Goal: Information Seeking & Learning: Learn about a topic

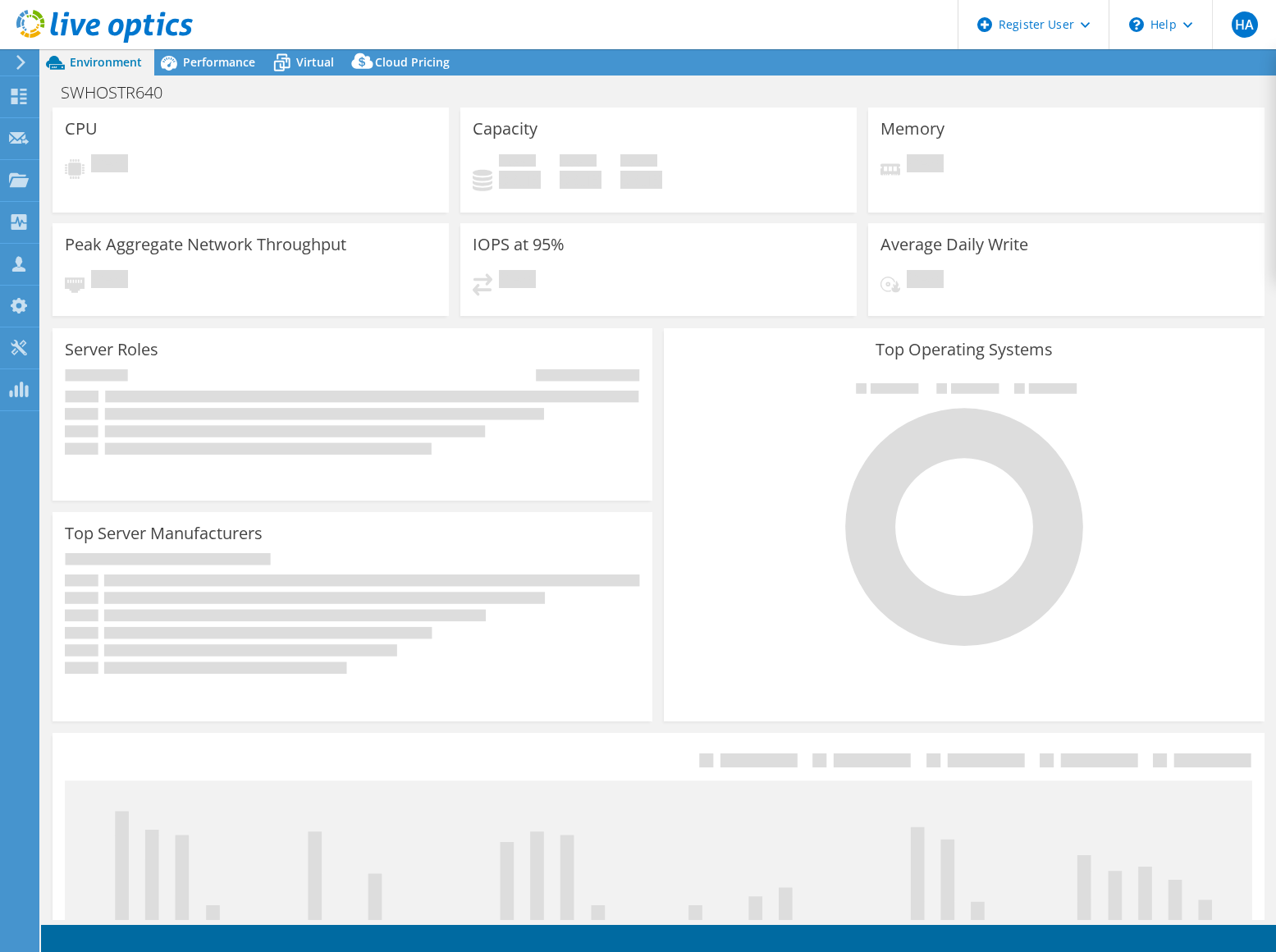
select select "USD"
select select "USEast"
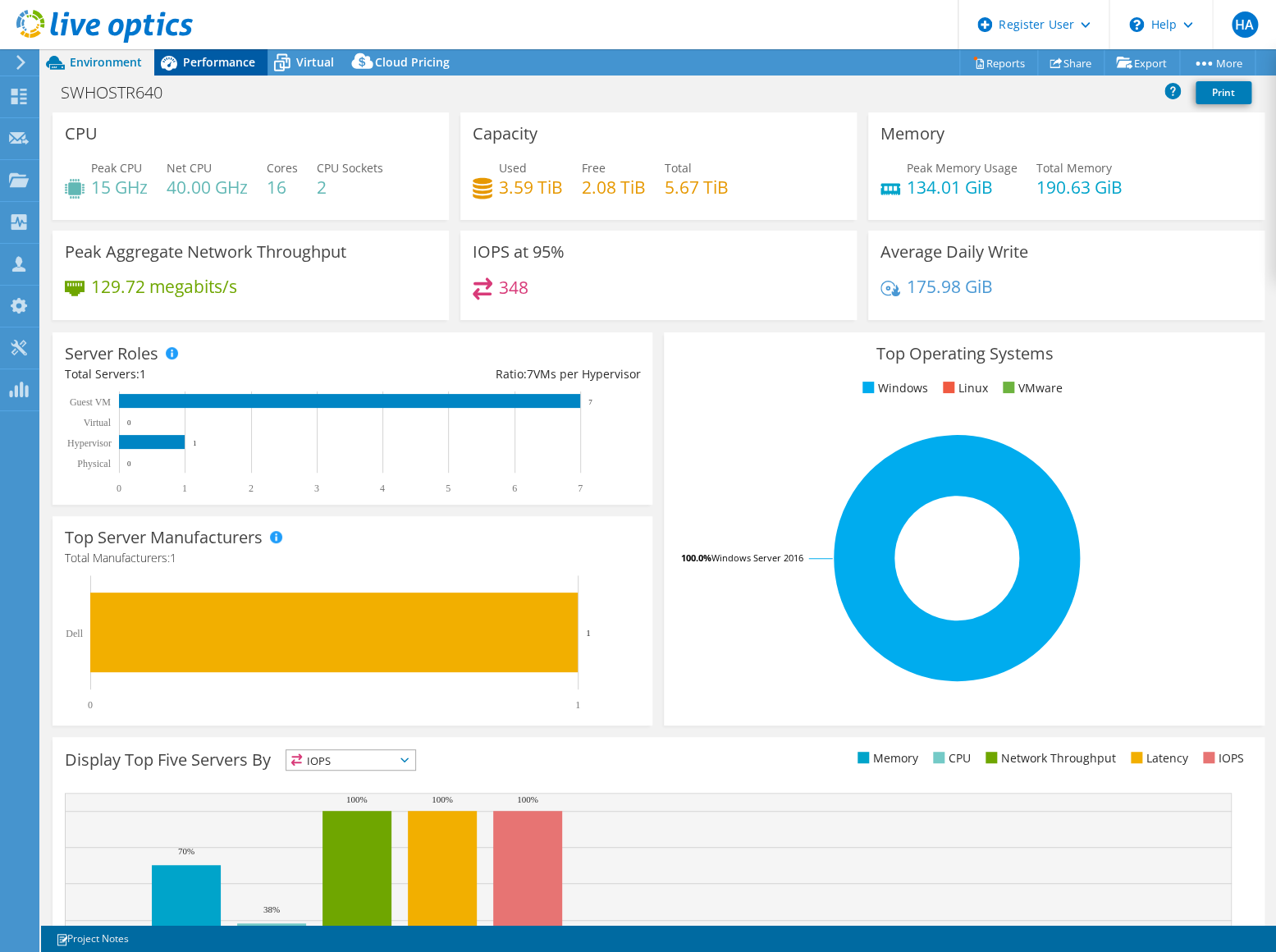
click at [180, 57] on icon at bounding box center [168, 62] width 29 height 29
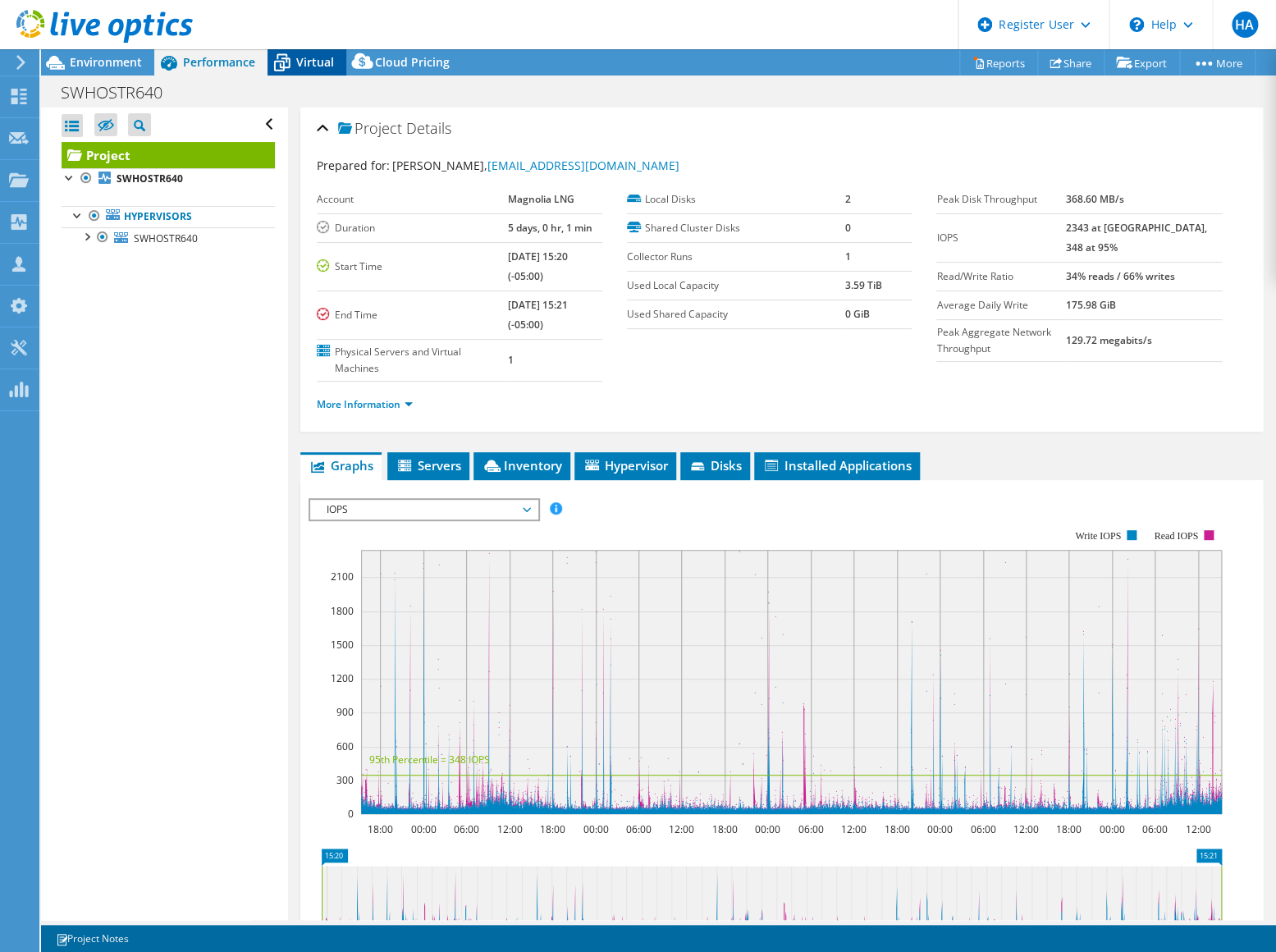
click at [329, 69] on span "Virtual" at bounding box center [315, 61] width 38 height 16
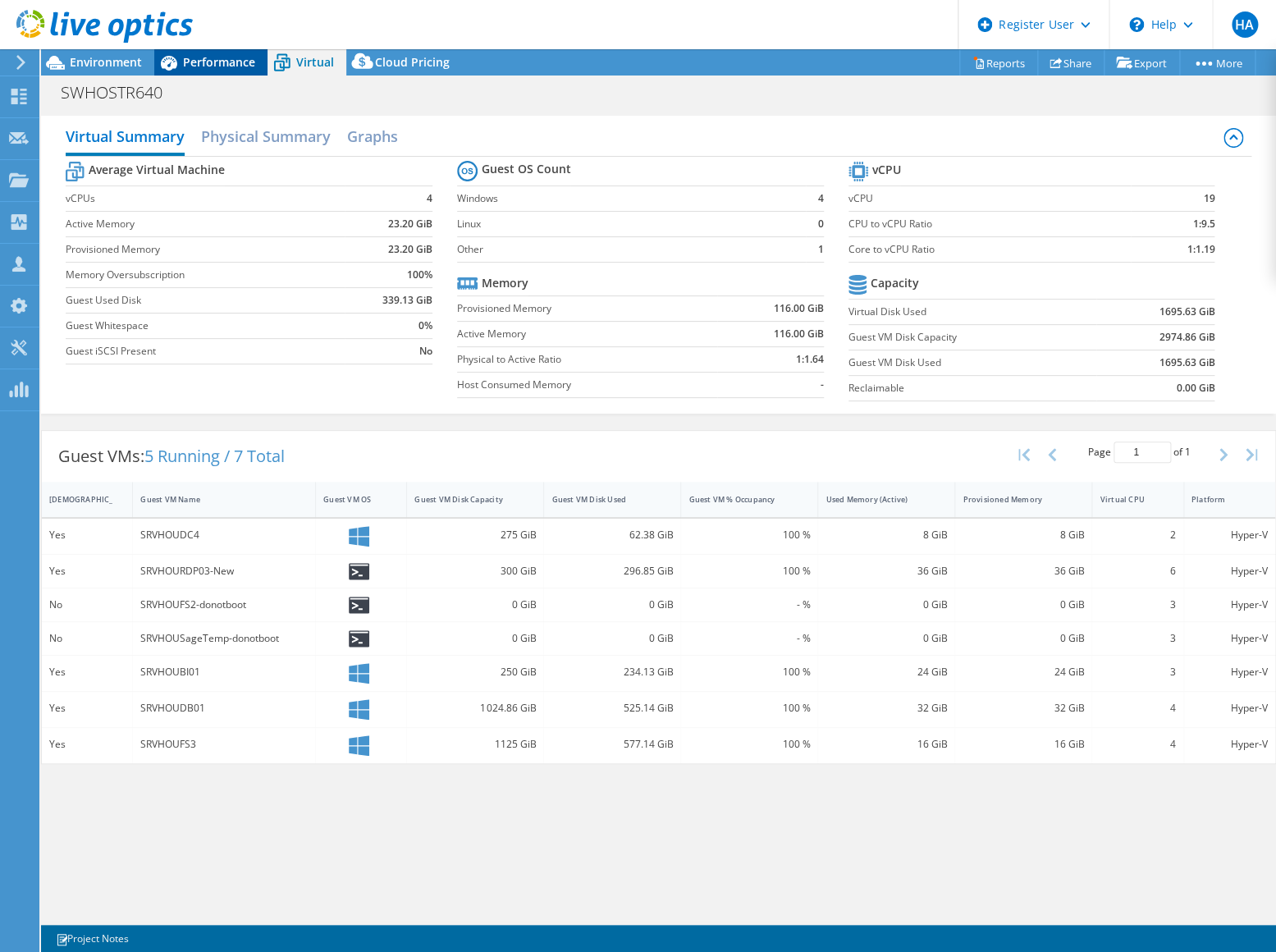
click at [227, 68] on span "Performance" at bounding box center [219, 61] width 72 height 16
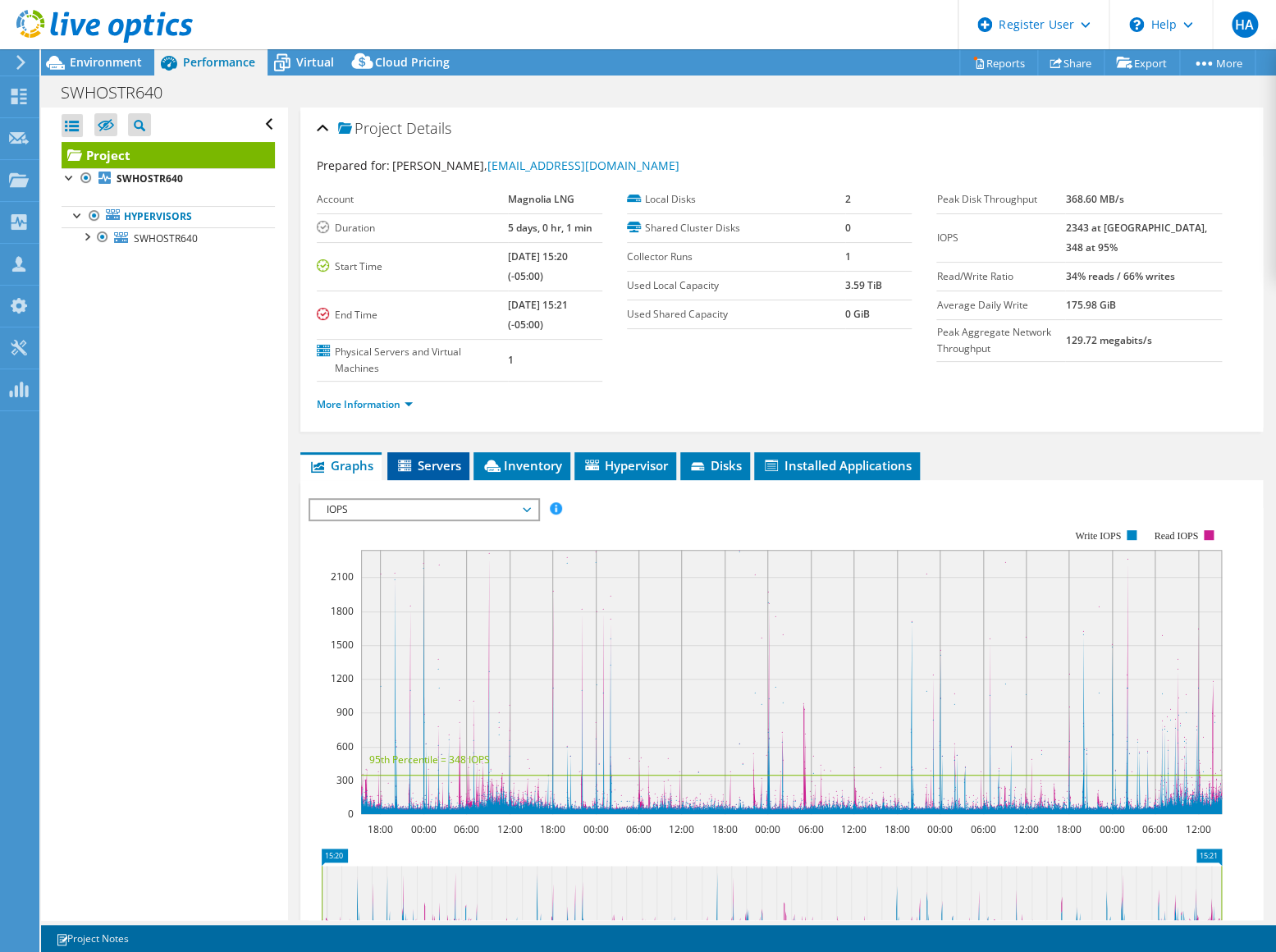
click at [451, 474] on li "Servers" at bounding box center [428, 466] width 82 height 28
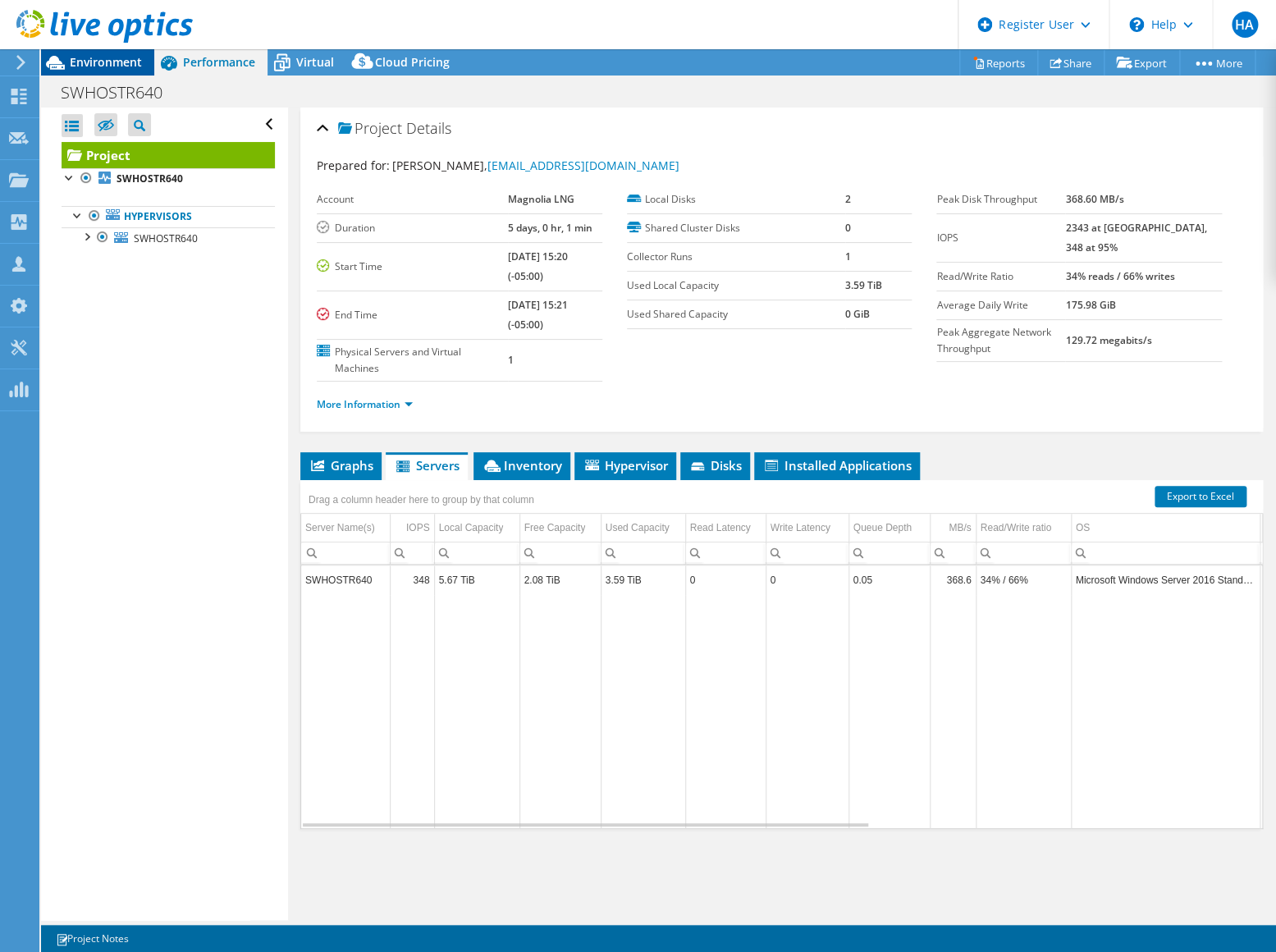
click at [79, 68] on span "Environment" at bounding box center [105, 61] width 72 height 16
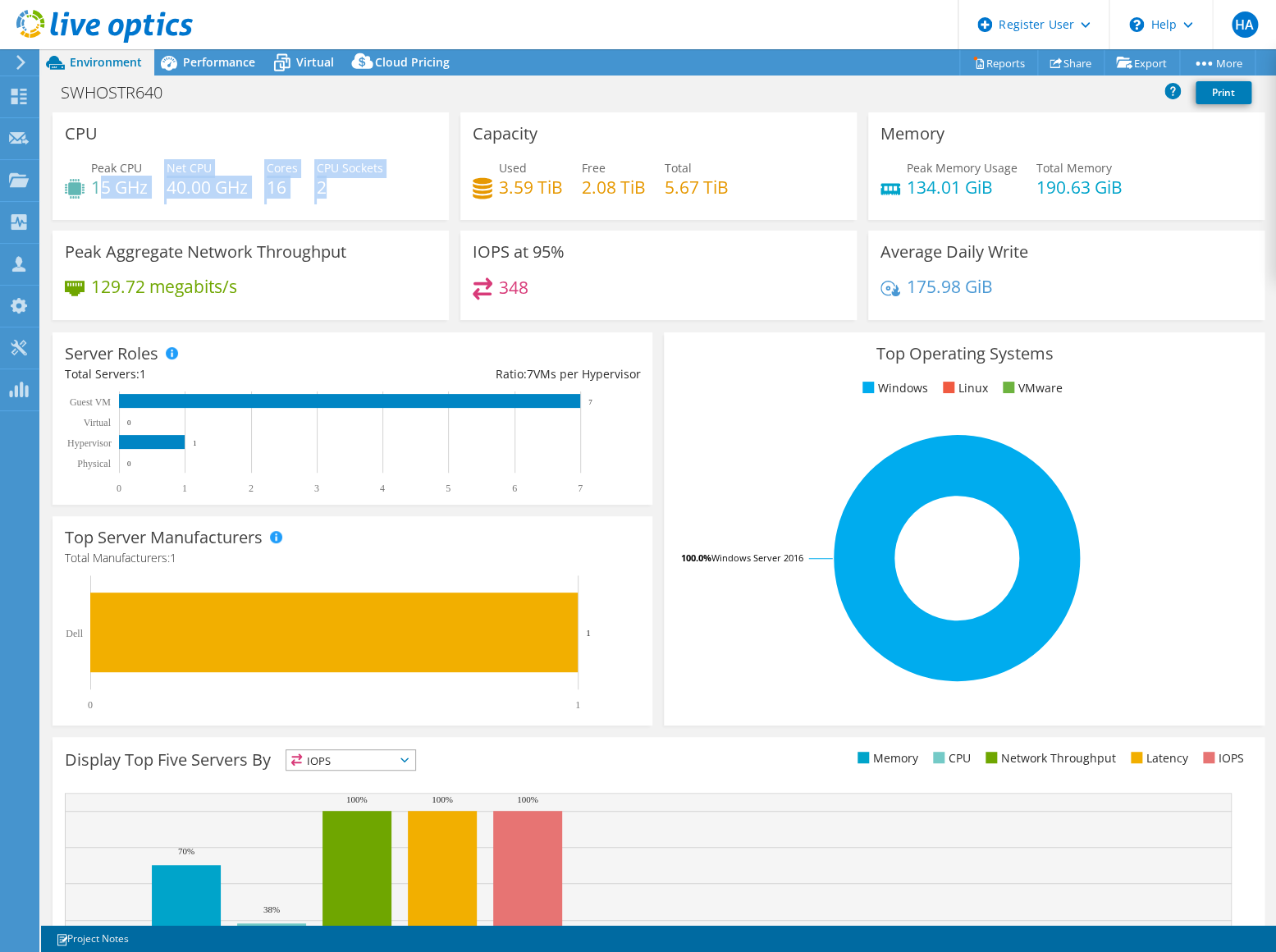
drag, startPoint x: 271, startPoint y: 183, endPoint x: 335, endPoint y: 183, distance: 64.0
click at [335, 183] on div "Peak CPU 15 GHz Net CPU 40.00 GHz Cores 16 CPU Sockets 2" at bounding box center [250, 185] width 372 height 53
click at [209, 60] on span "Performance" at bounding box center [219, 61] width 72 height 16
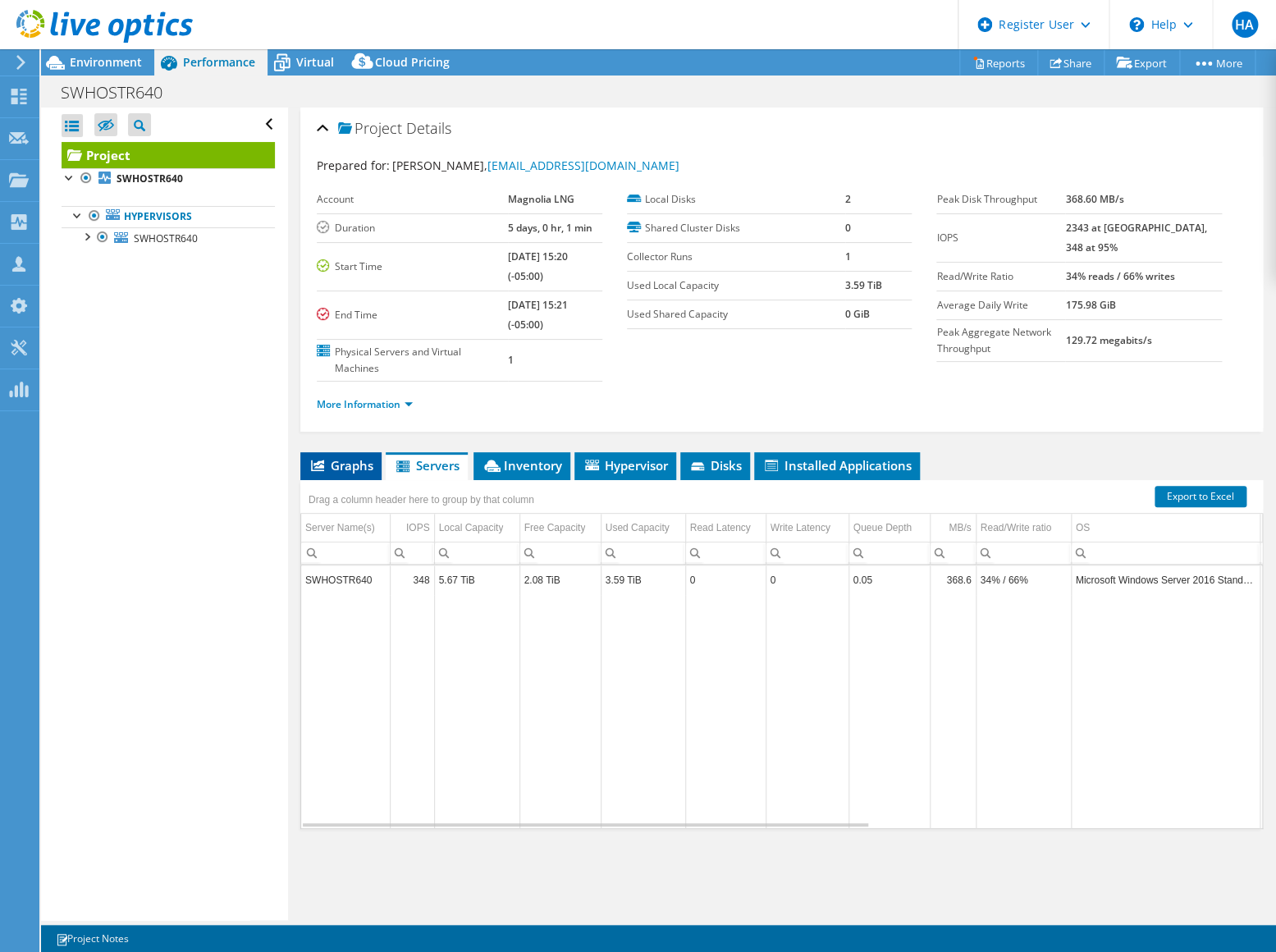
click at [324, 472] on li "Graphs" at bounding box center [341, 466] width 81 height 28
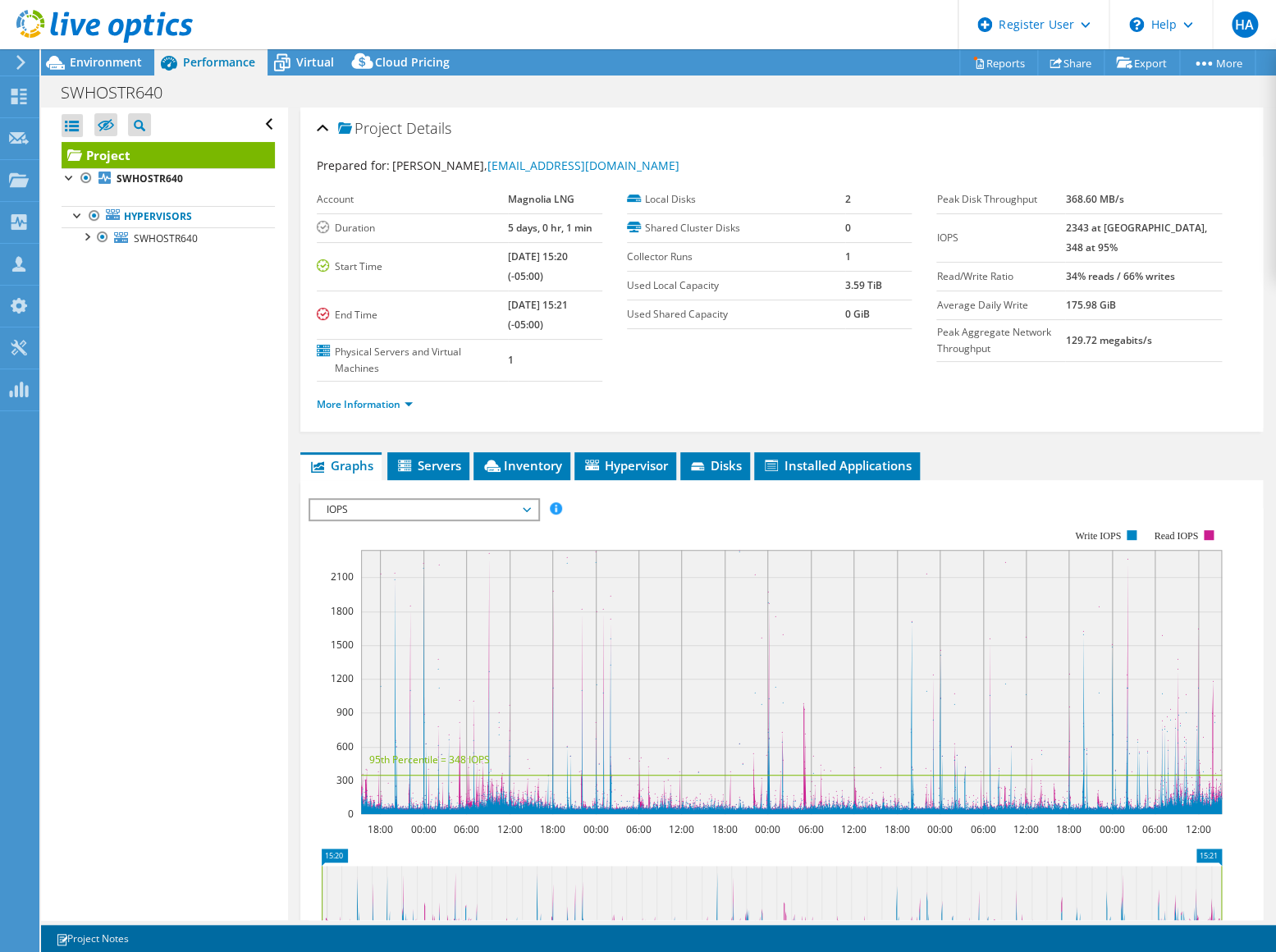
click at [414, 511] on span "IOPS" at bounding box center [424, 510] width 211 height 20
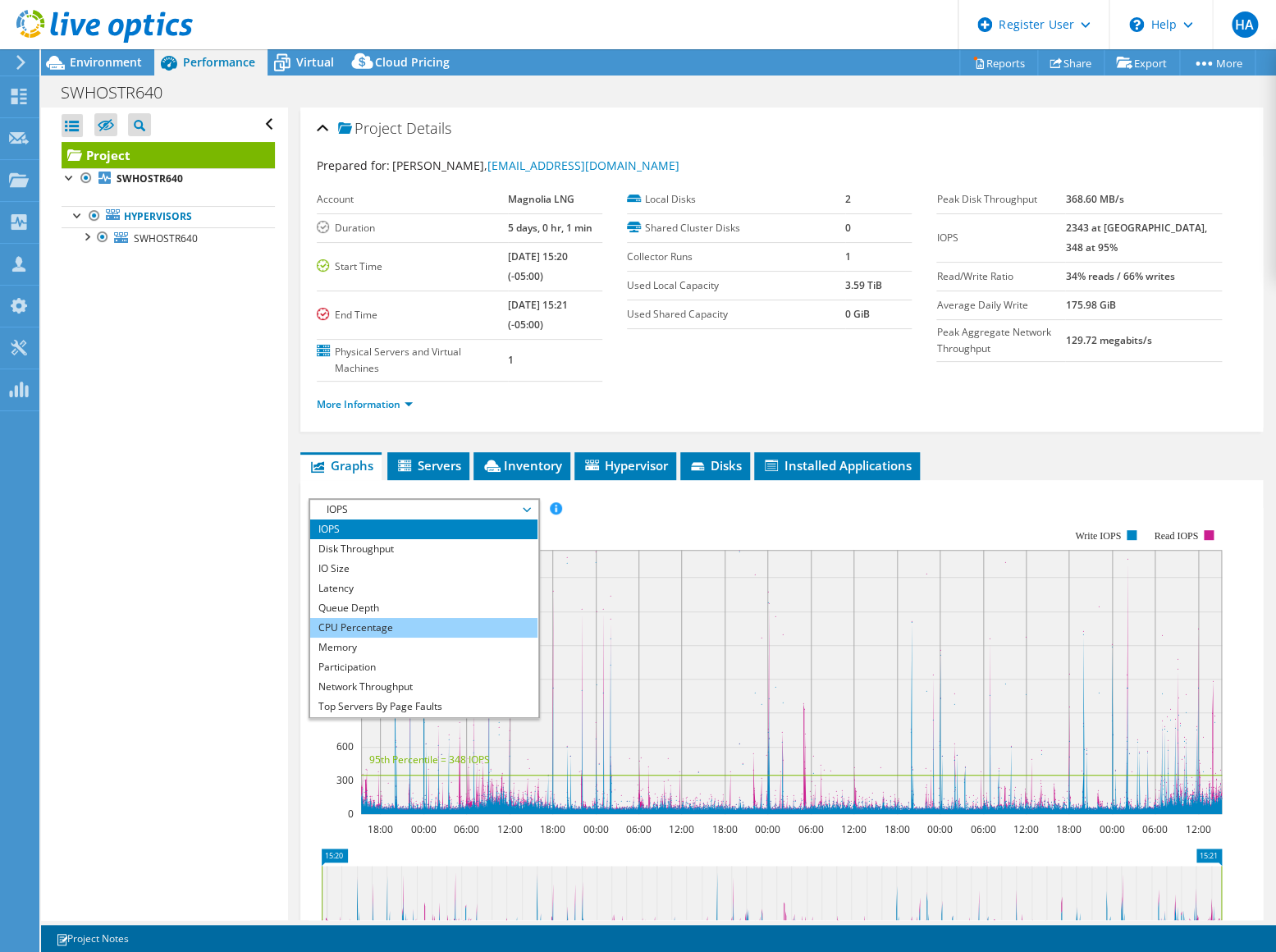
click at [385, 618] on li "CPU Percentage" at bounding box center [424, 627] width 228 height 20
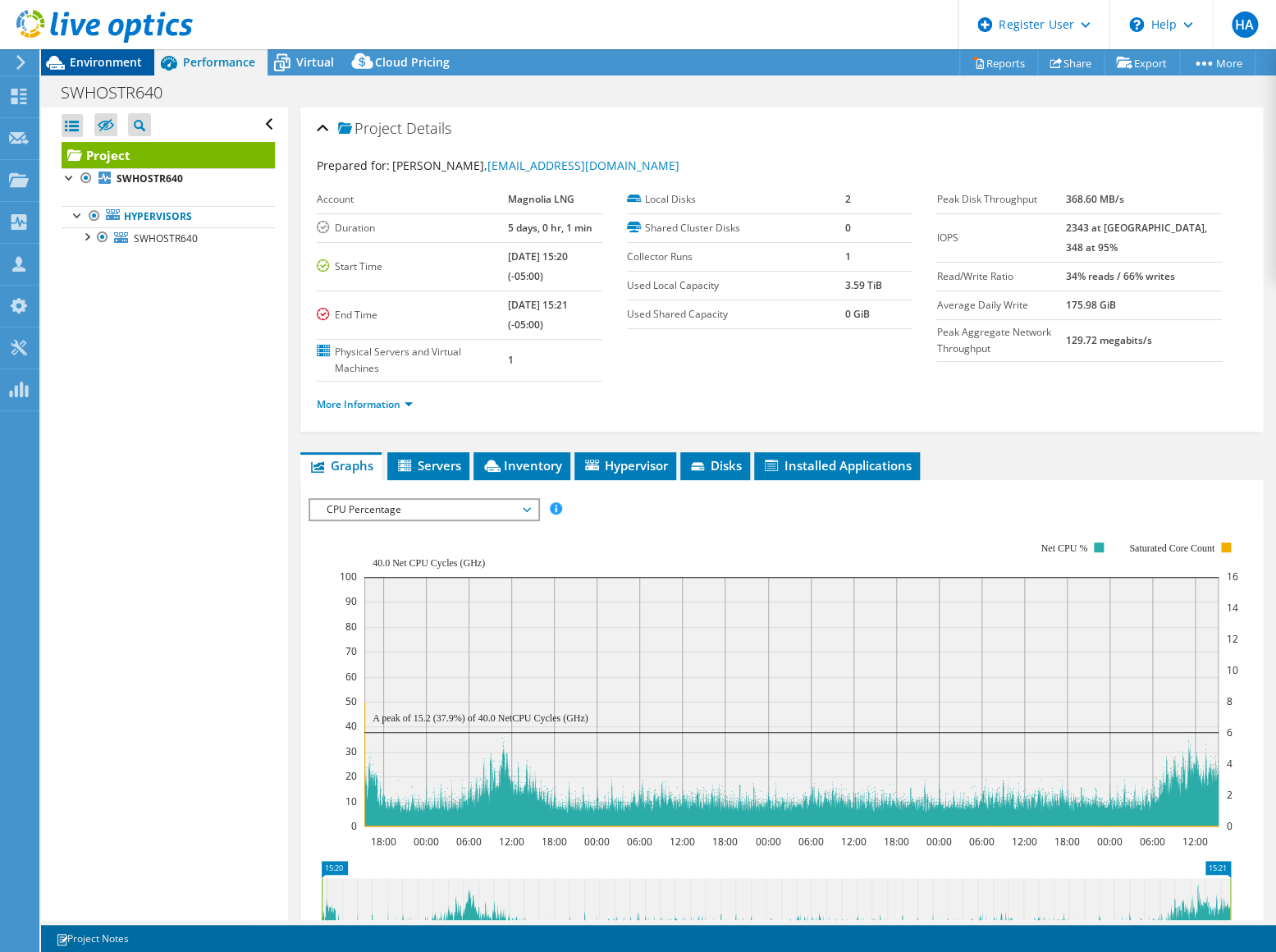
drag, startPoint x: 82, startPoint y: 64, endPoint x: 99, endPoint y: 69, distance: 17.7
click at [82, 64] on span "Environment" at bounding box center [105, 61] width 72 height 16
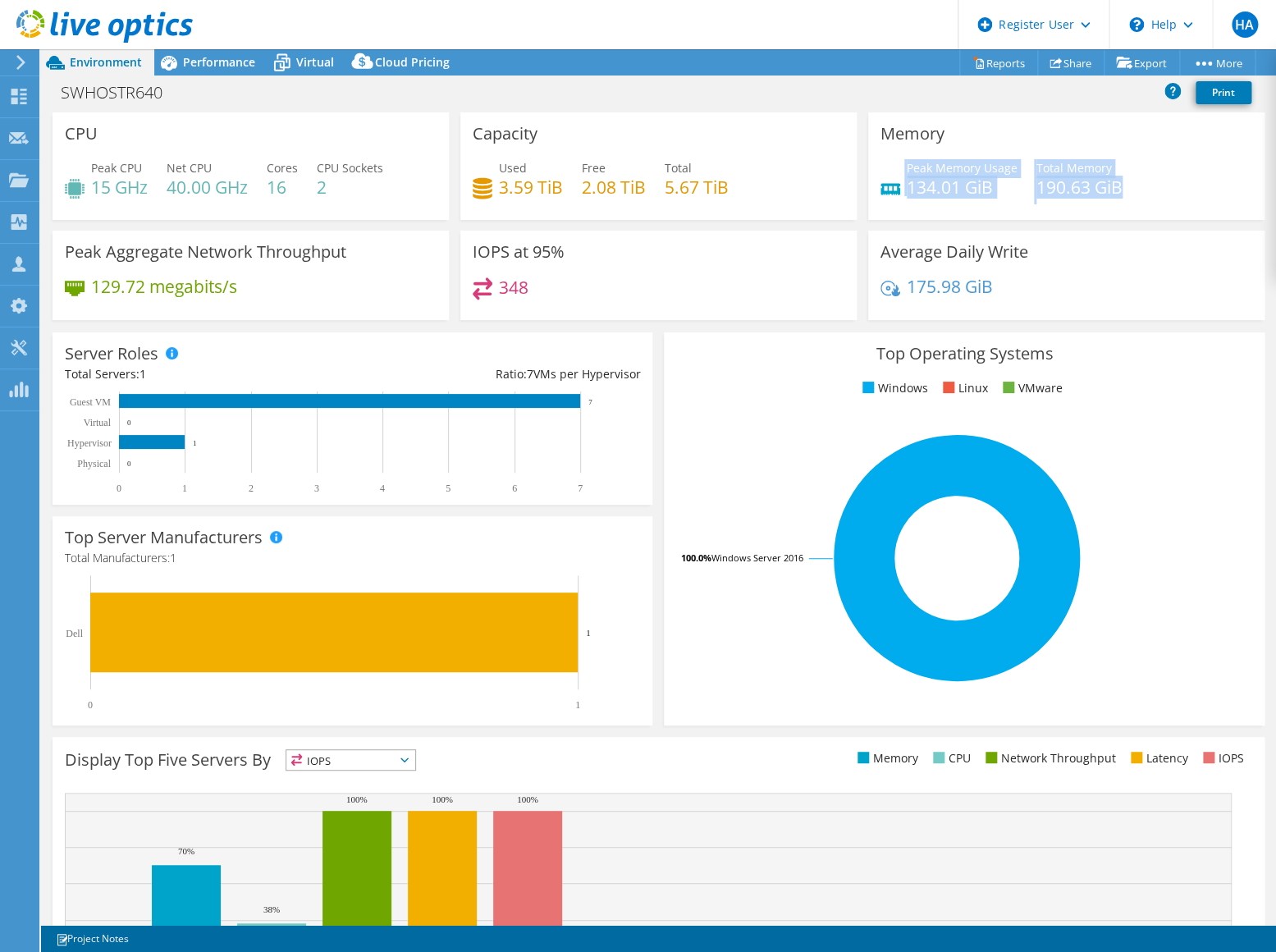
drag, startPoint x: 956, startPoint y: 185, endPoint x: 869, endPoint y: 182, distance: 87.1
click at [869, 182] on div "Memory Peak Memory Usage 134.01 GiB Total Memory 190.63 GiB" at bounding box center [1067, 166] width 397 height 108
drag, startPoint x: 638, startPoint y: 185, endPoint x: 579, endPoint y: 181, distance: 59.1
click at [582, 181] on h4 "2.08 TiB" at bounding box center [614, 187] width 64 height 18
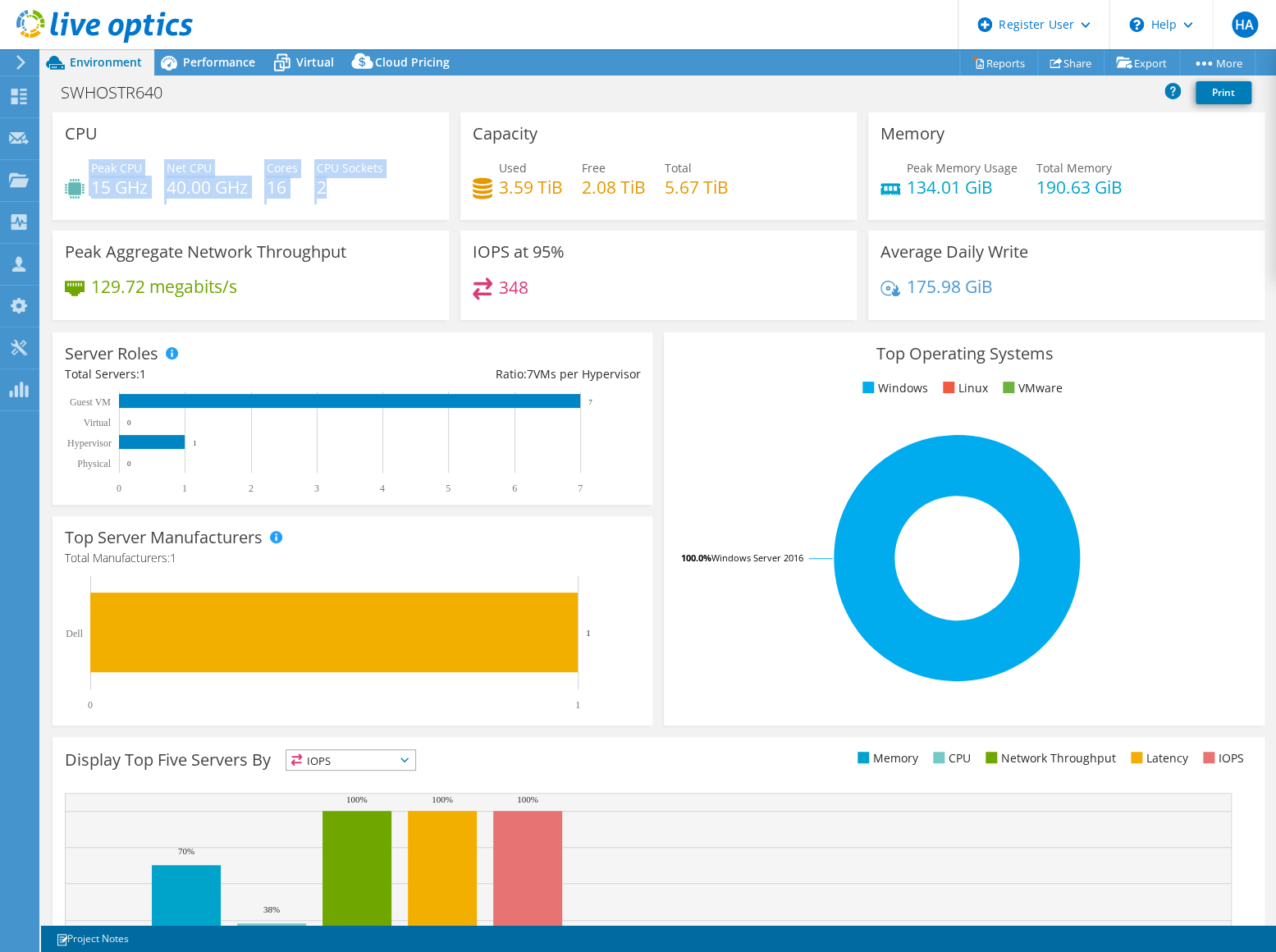
drag, startPoint x: 334, startPoint y: 191, endPoint x: 79, endPoint y: 175, distance: 255.5
click at [79, 175] on div "Peak CPU 15 GHz Net CPU 40.00 GHz Cores 16 CPU Sockets 2" at bounding box center [250, 185] width 372 height 53
drag, startPoint x: 722, startPoint y: 188, endPoint x: 752, endPoint y: 185, distance: 30.1
click at [752, 185] on div "Used 3.59 TiB Free 2.08 TiB Total 5.67 TiB" at bounding box center [658, 185] width 372 height 53
drag, startPoint x: 330, startPoint y: 184, endPoint x: 68, endPoint y: 171, distance: 262.3
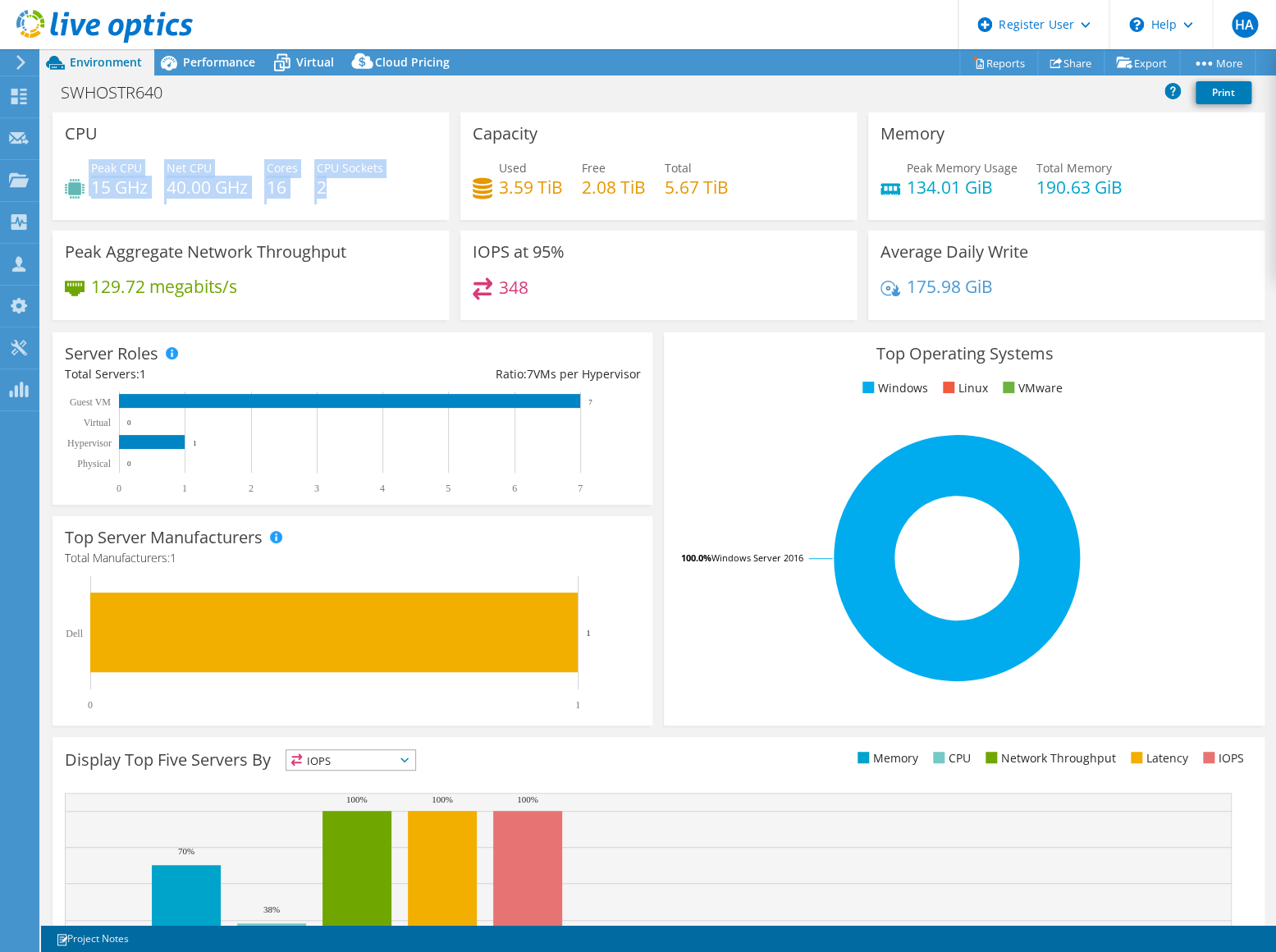
click at [65, 171] on div "Peak CPU 15 GHz Net CPU 40.00 GHz Cores 16 CPU Sockets 2" at bounding box center [250, 185] width 372 height 53
click at [204, 64] on span "Performance" at bounding box center [219, 61] width 72 height 16
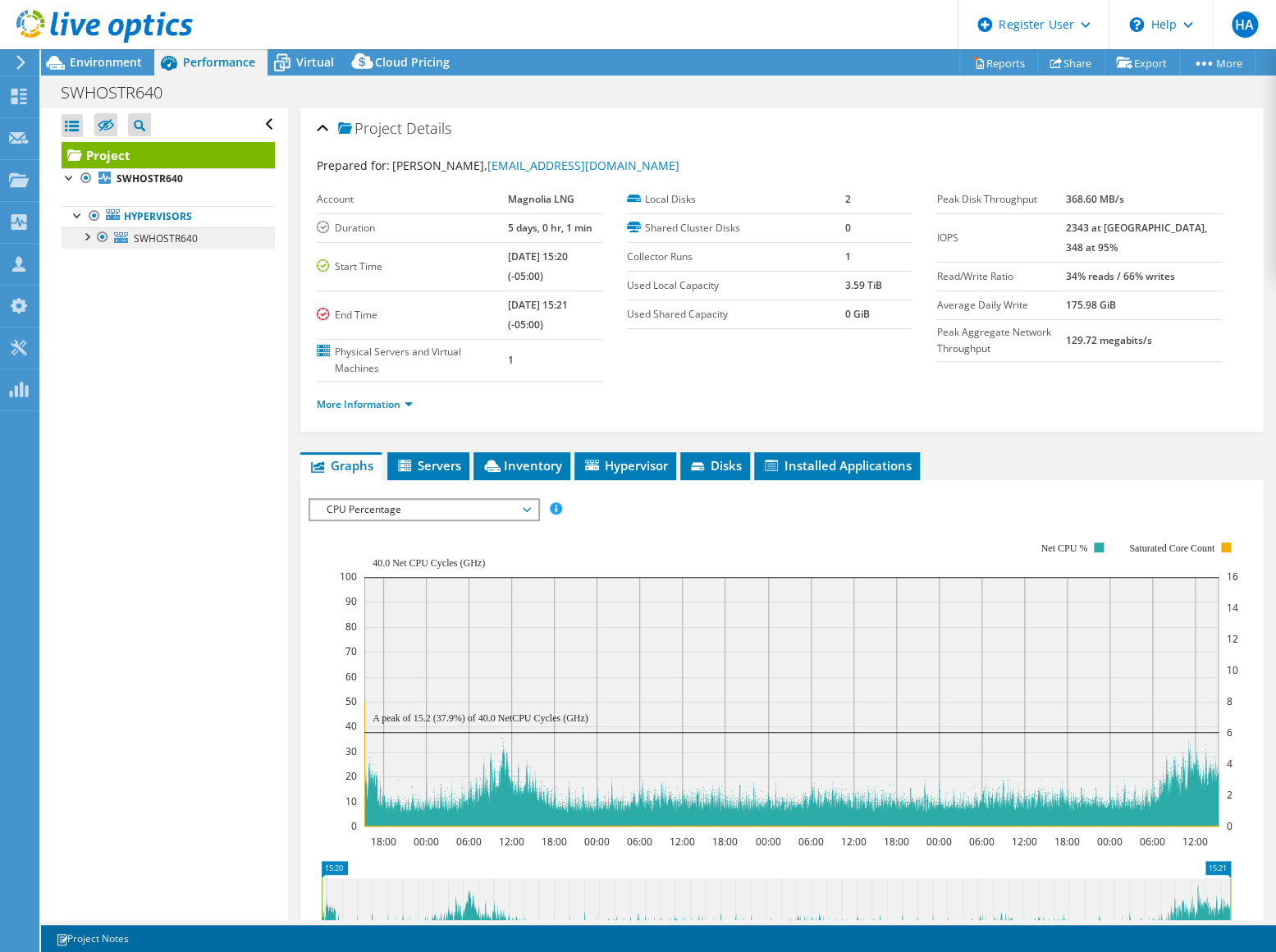
drag, startPoint x: 86, startPoint y: 238, endPoint x: 88, endPoint y: 246, distance: 8.2
click at [86, 238] on div at bounding box center [86, 236] width 17 height 17
drag, startPoint x: 312, startPoint y: 52, endPoint x: 311, endPoint y: 70, distance: 18.0
click at [312, 52] on div "Virtual" at bounding box center [306, 62] width 79 height 26
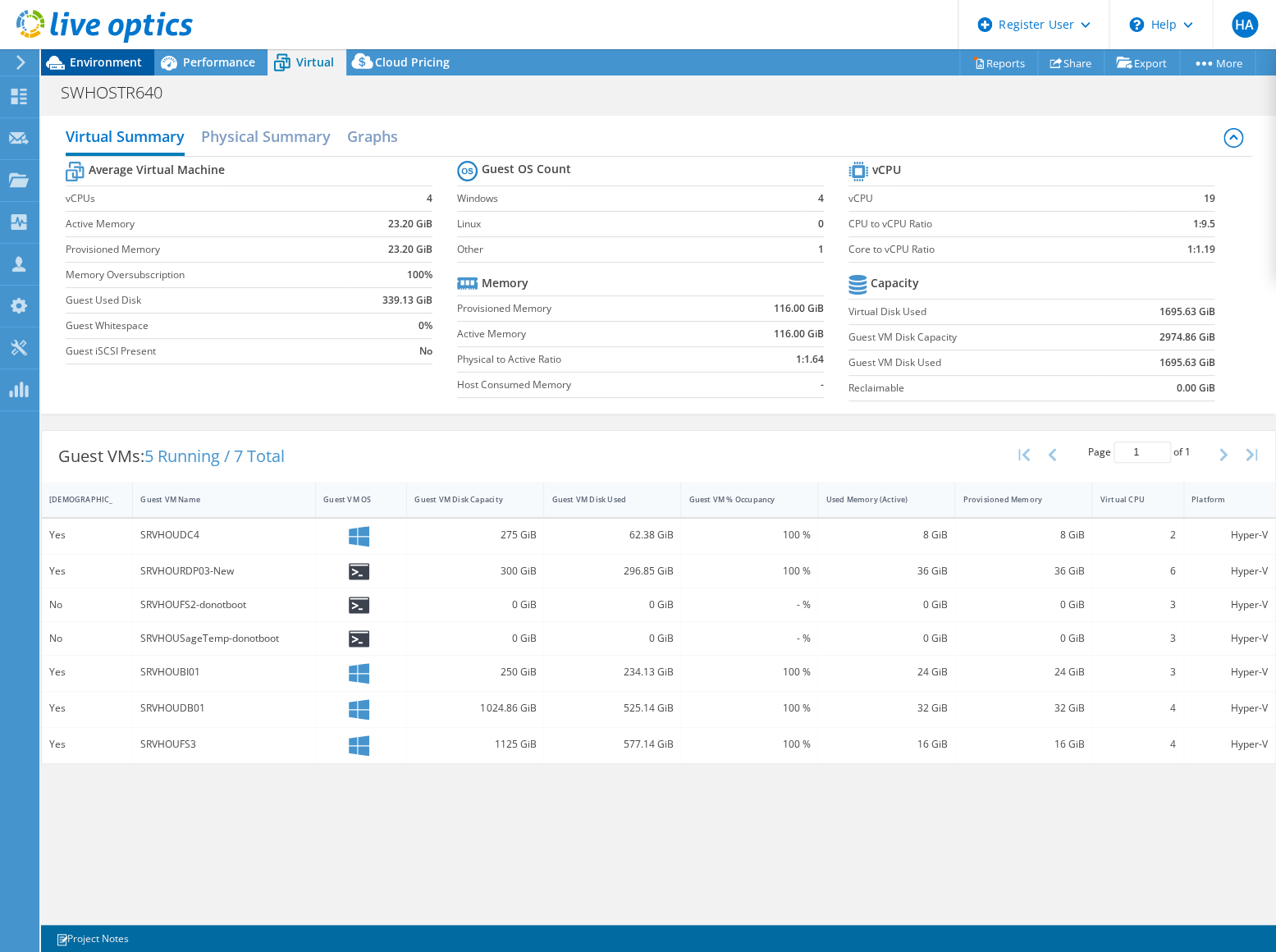
click at [128, 62] on span "Environment" at bounding box center [105, 61] width 72 height 16
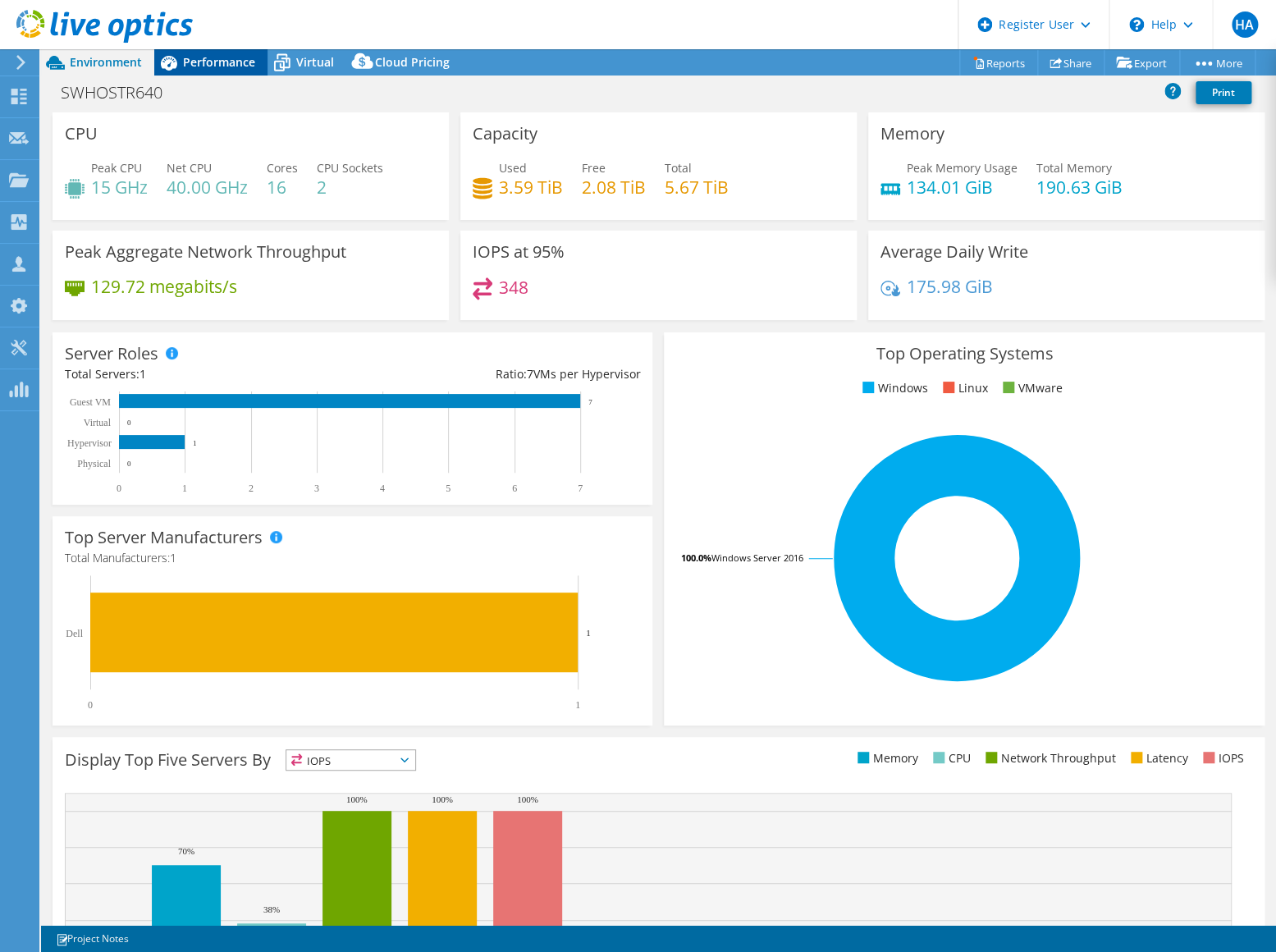
click at [214, 65] on span "Performance" at bounding box center [219, 61] width 72 height 16
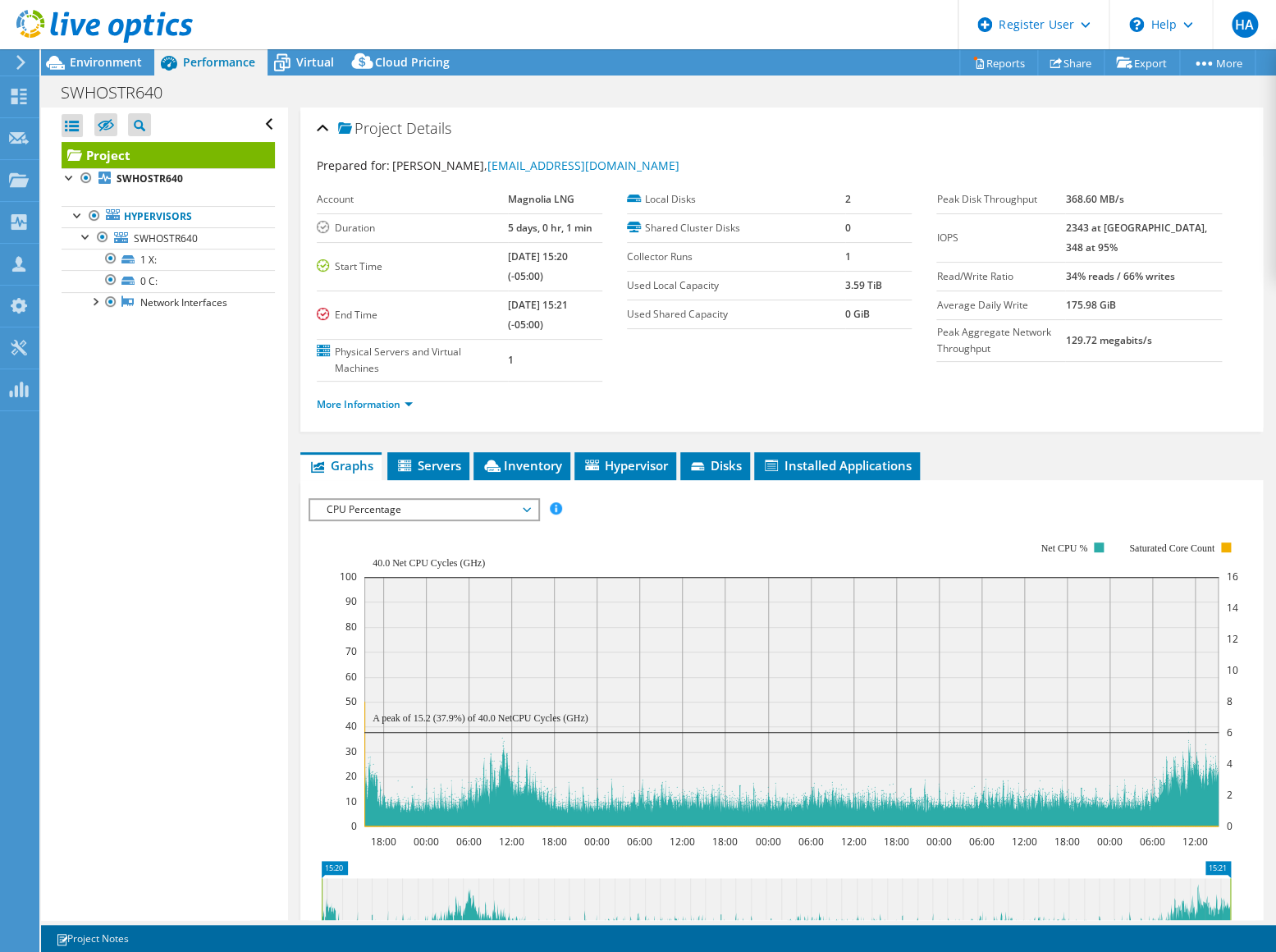
drag, startPoint x: 311, startPoint y: 64, endPoint x: 337, endPoint y: 206, distance: 144.4
click at [311, 64] on span "Virtual" at bounding box center [315, 61] width 38 height 16
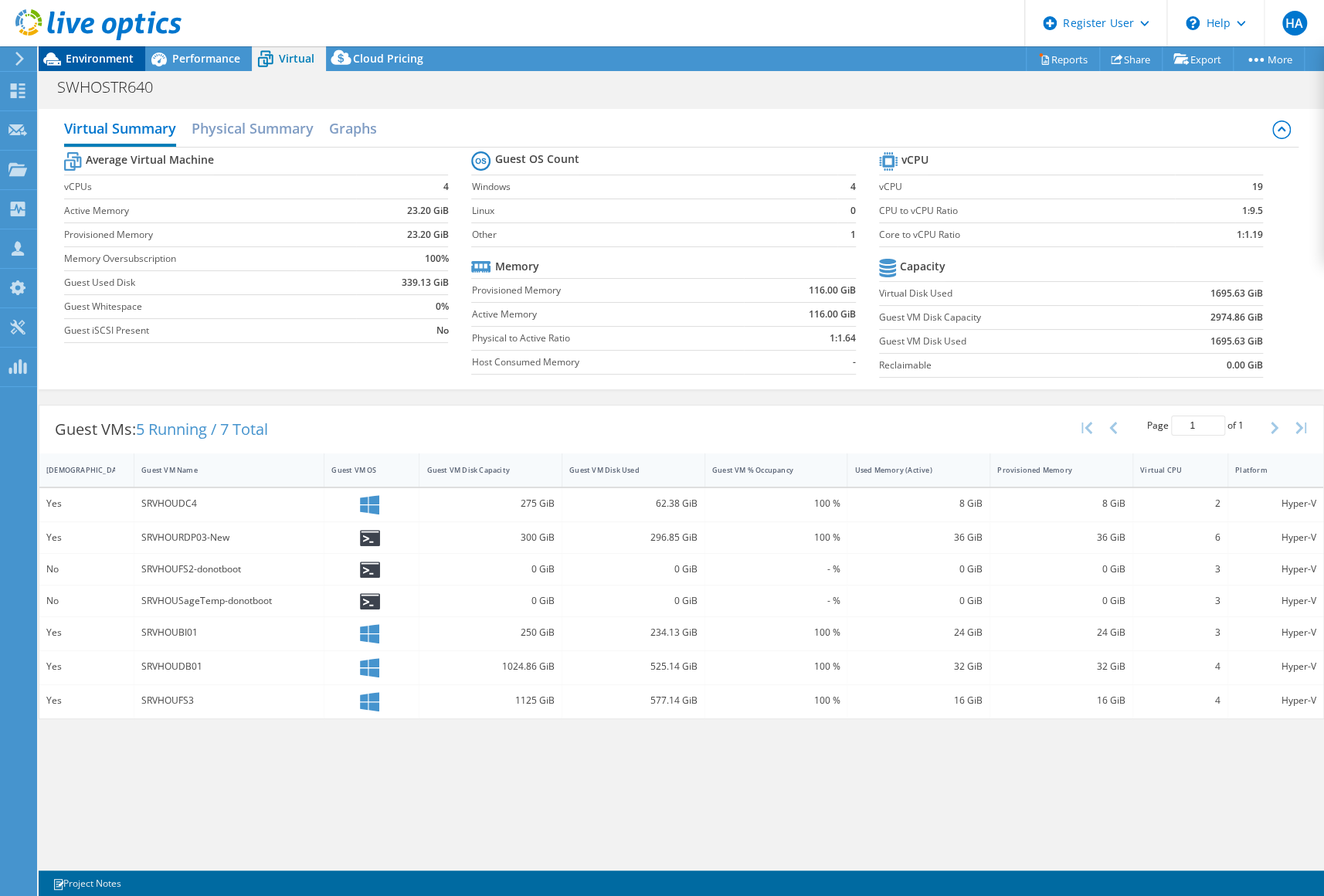
click at [121, 58] on span "Environment" at bounding box center [99, 58] width 68 height 15
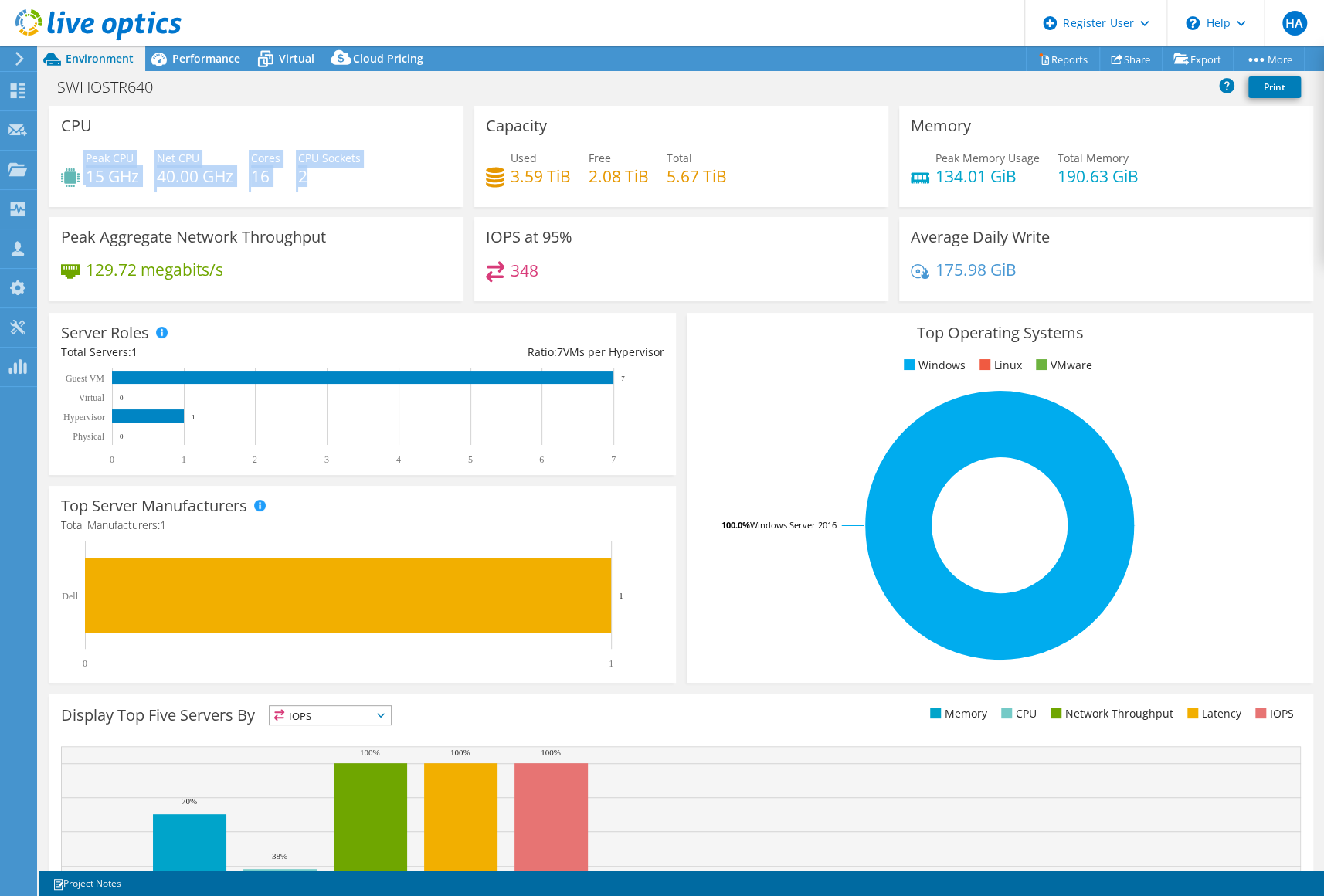
drag, startPoint x: 310, startPoint y: 172, endPoint x: 70, endPoint y: 171, distance: 240.0
click at [70, 171] on div "Peak CPU 15 GHz Net CPU 40.00 GHz Cores 16 CPU Sockets 2" at bounding box center [256, 175] width 391 height 50
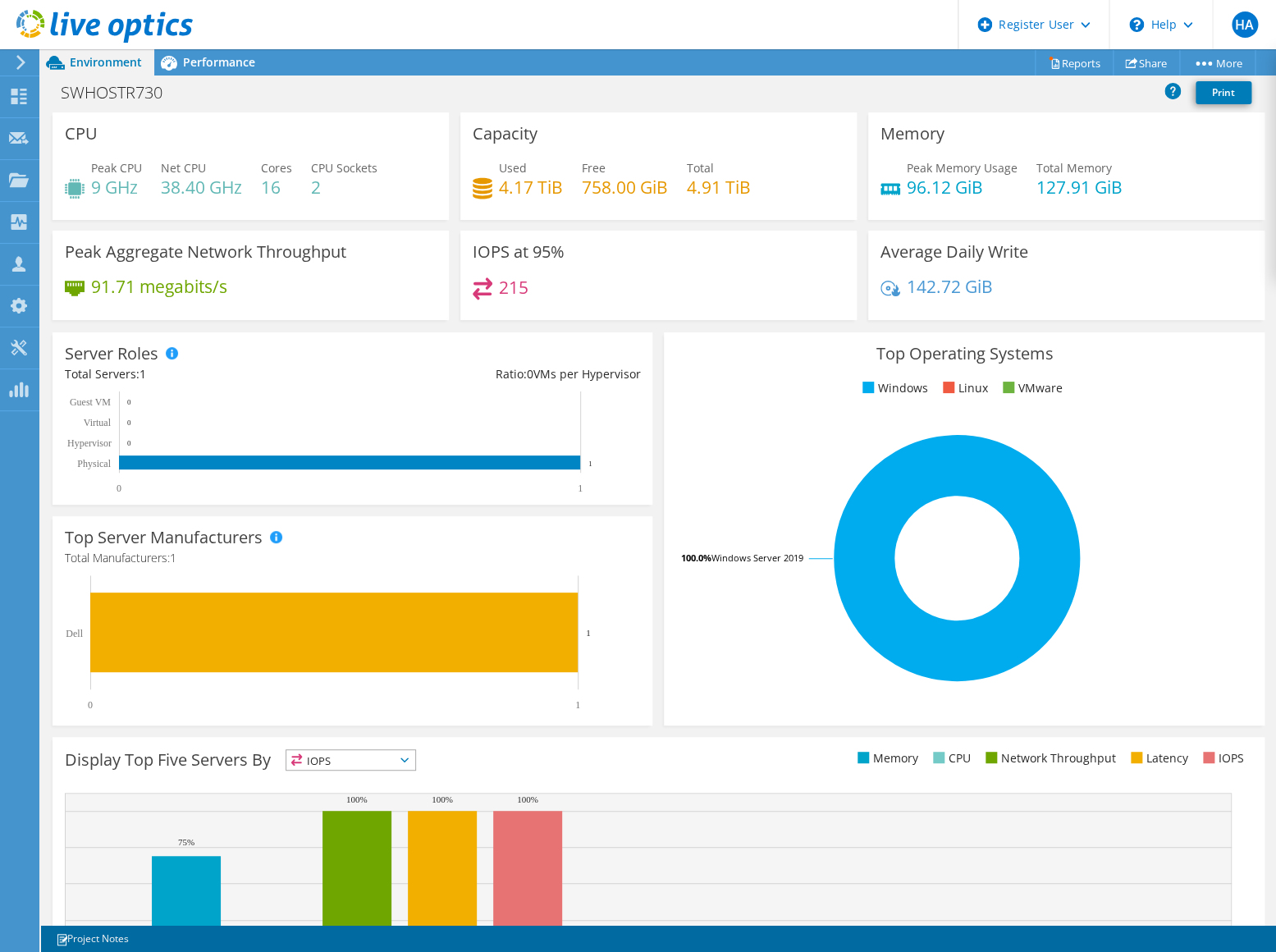
drag, startPoint x: 1009, startPoint y: 291, endPoint x: 988, endPoint y: 276, distance: 25.8
click at [988, 277] on div "142.72 GiB" at bounding box center [1067, 295] width 372 height 35
click at [219, 56] on span "Performance" at bounding box center [219, 61] width 72 height 16
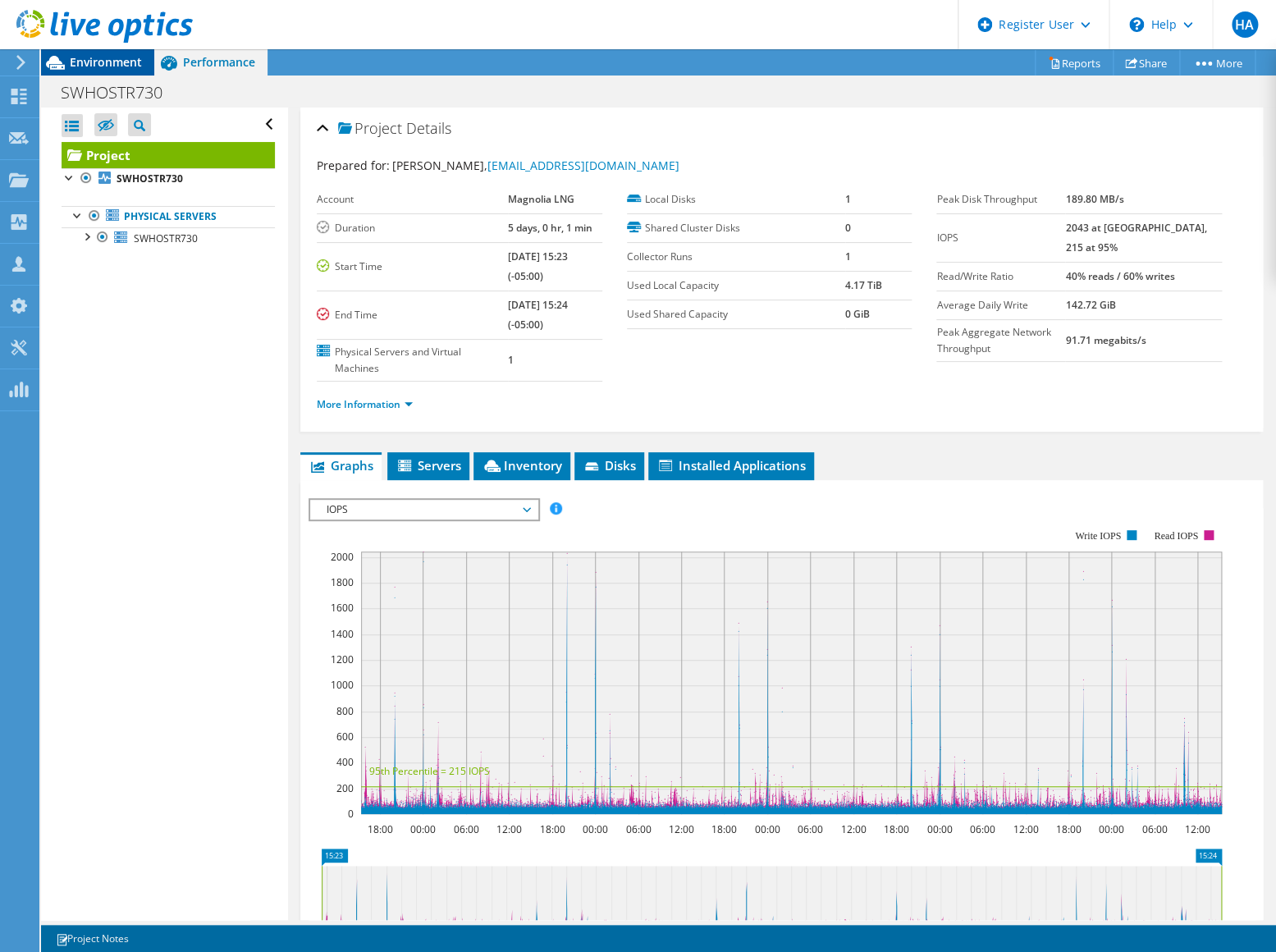
click at [74, 63] on span "Environment" at bounding box center [105, 61] width 72 height 16
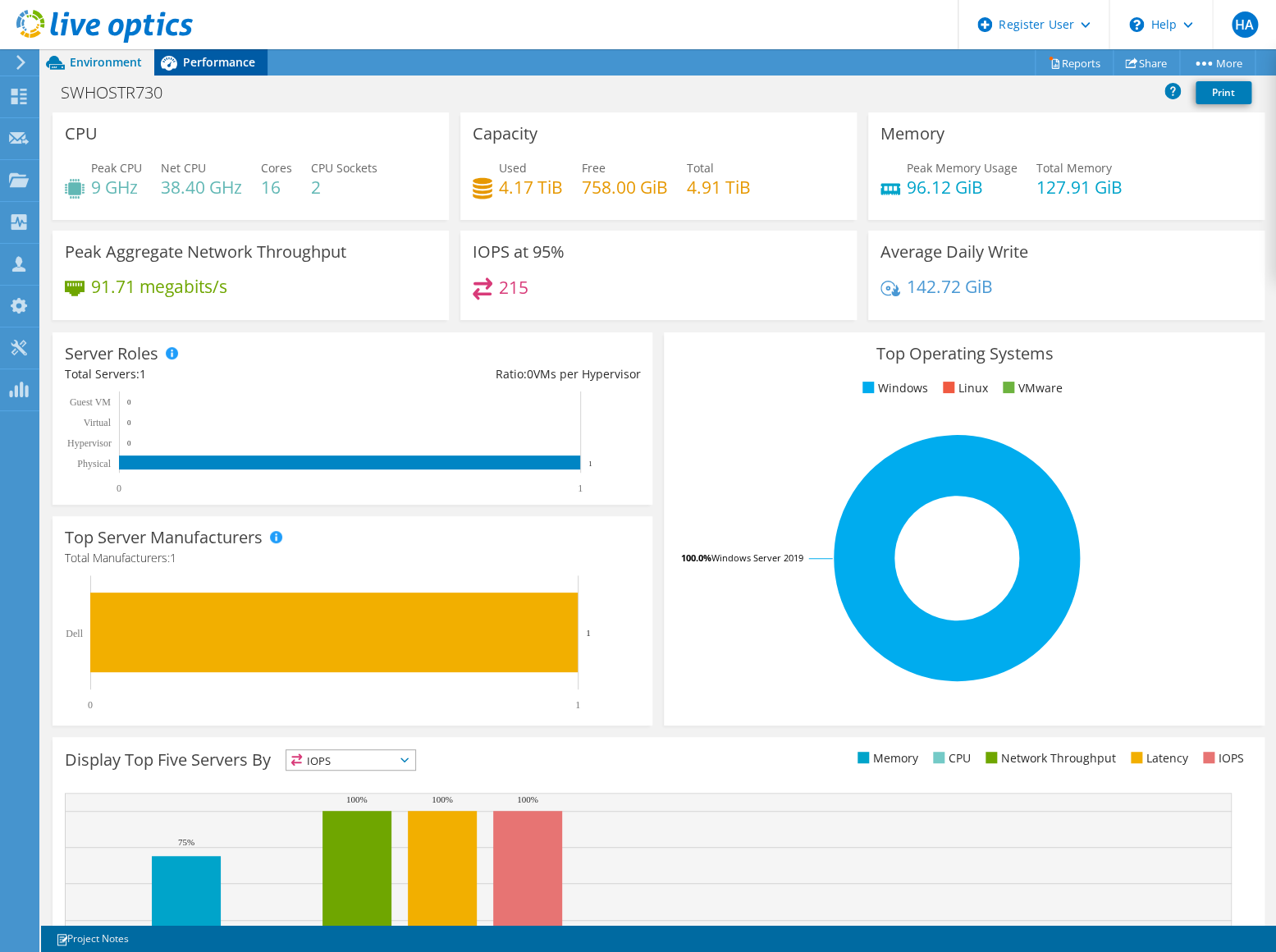
click at [212, 50] on div "Performance" at bounding box center [210, 62] width 113 height 26
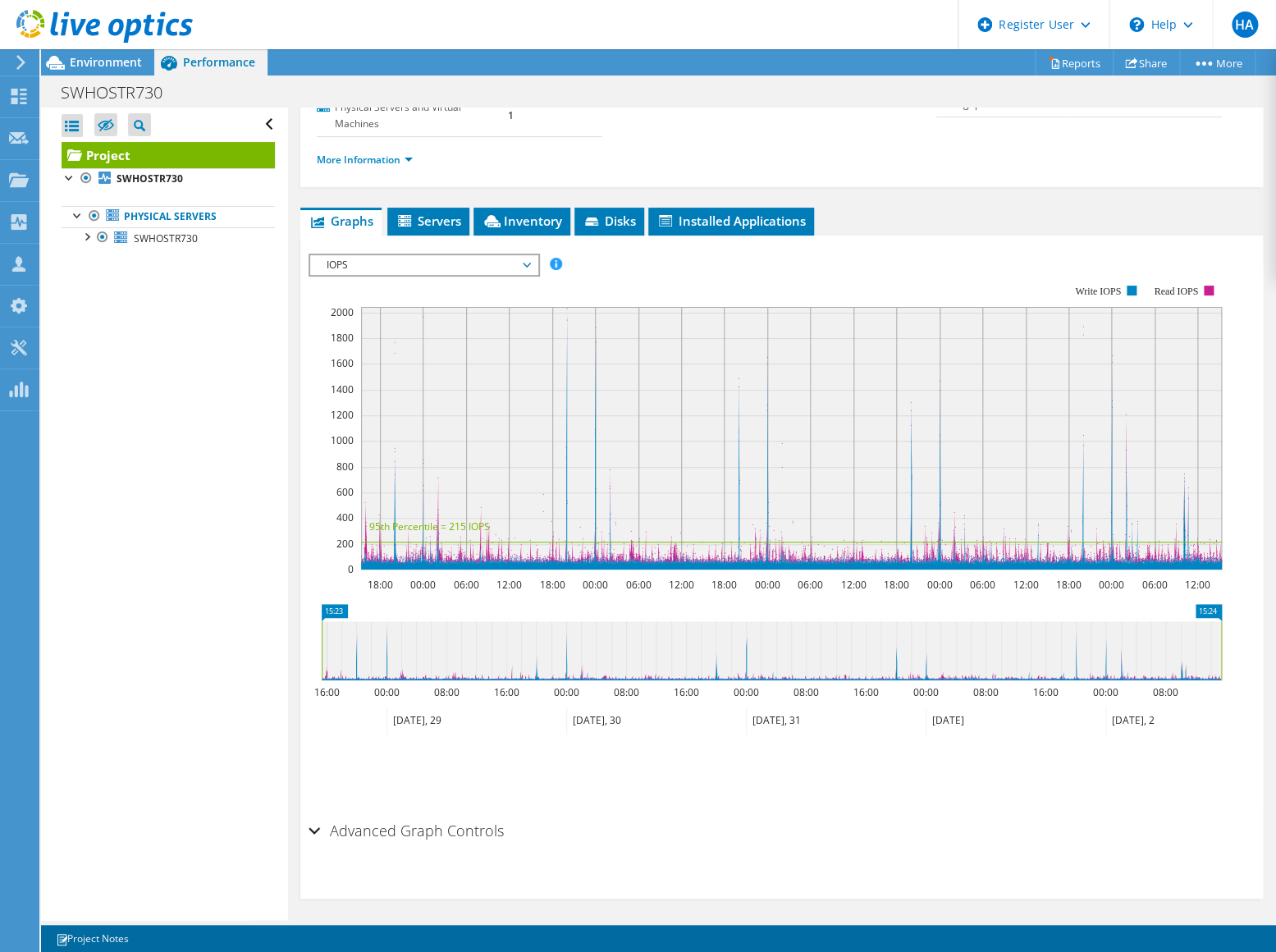
scroll to position [247, 0]
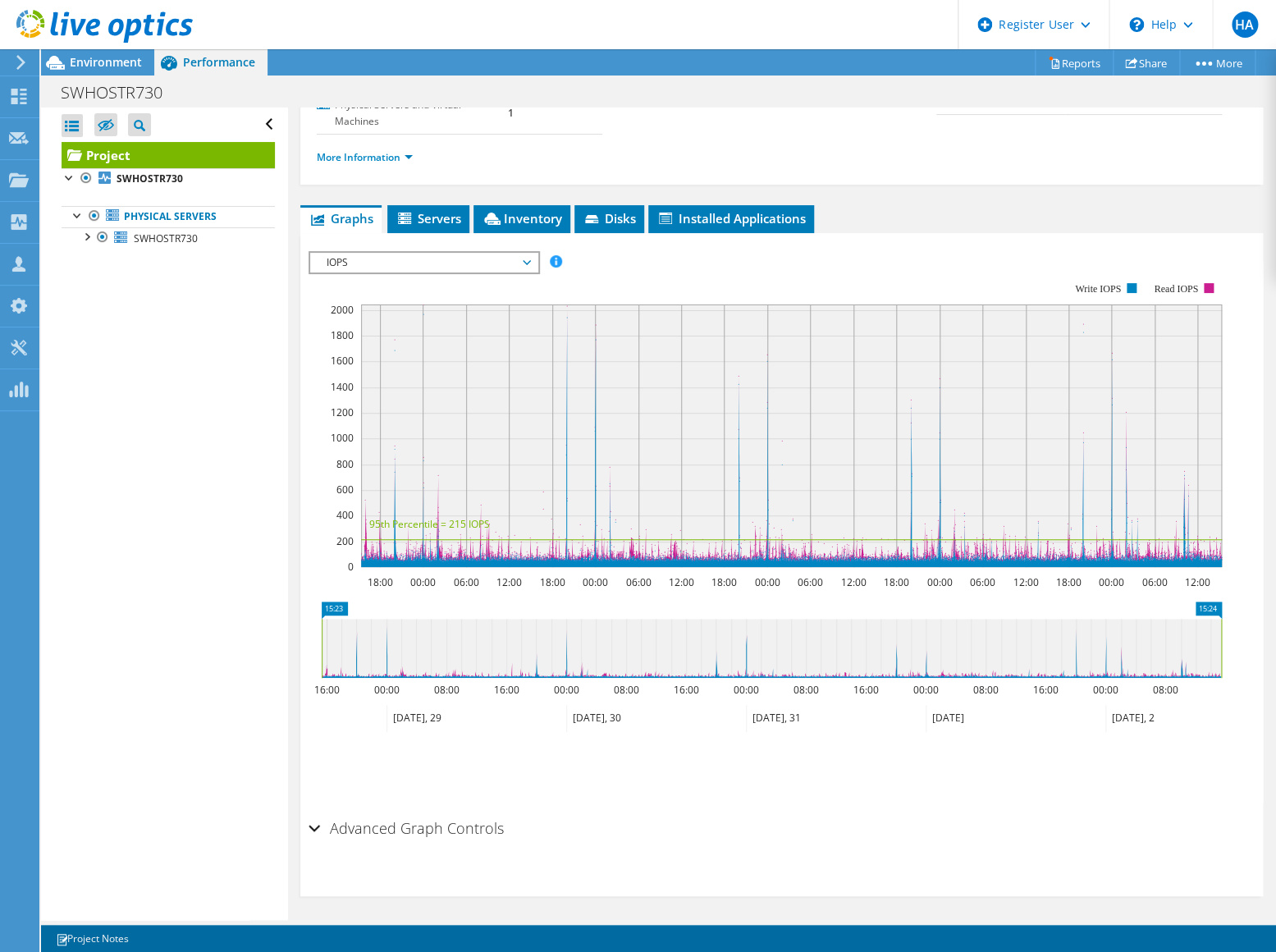
click at [420, 267] on span "IOPS" at bounding box center [424, 262] width 211 height 20
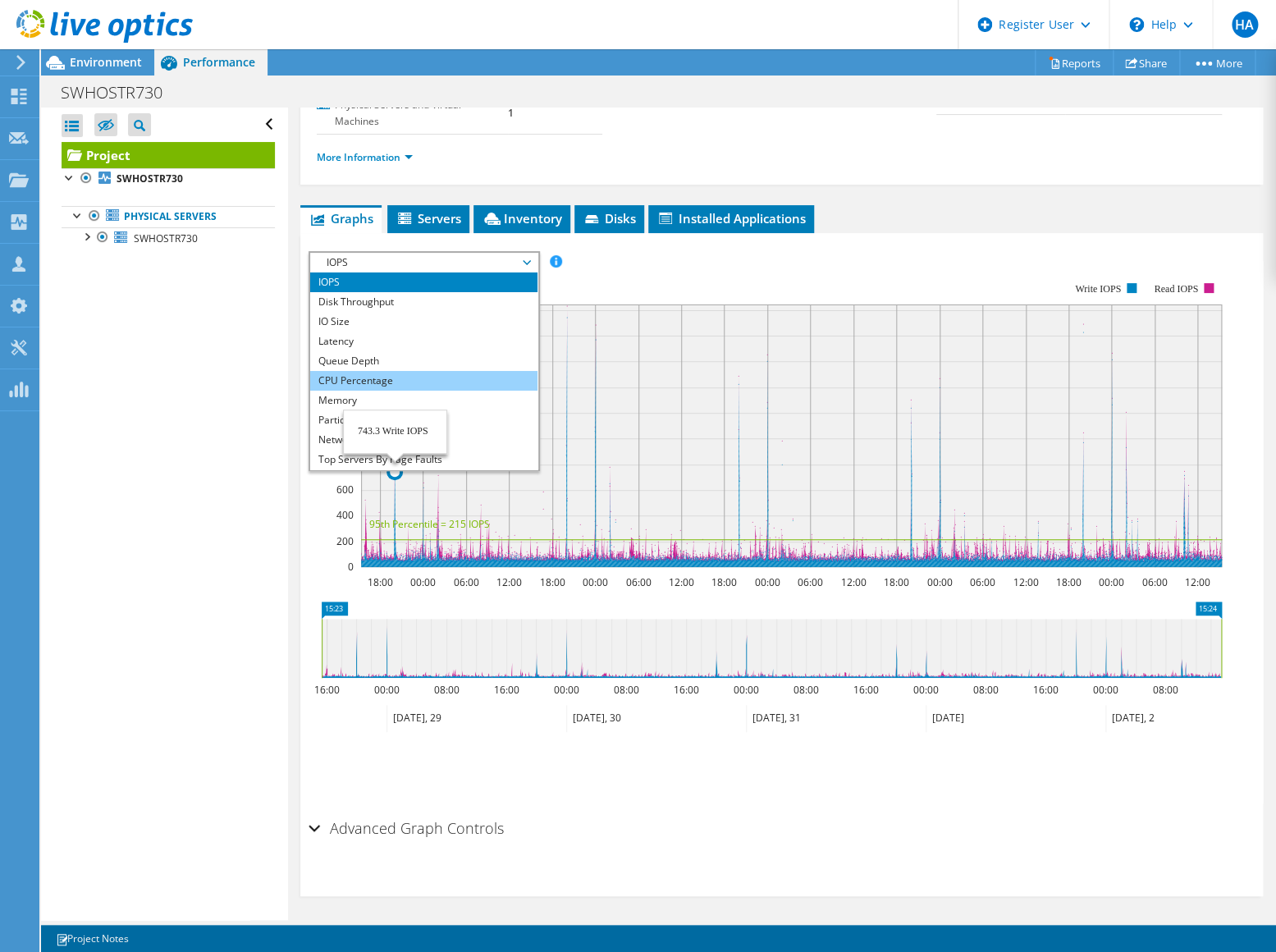
click at [392, 379] on li "CPU Percentage" at bounding box center [424, 381] width 228 height 20
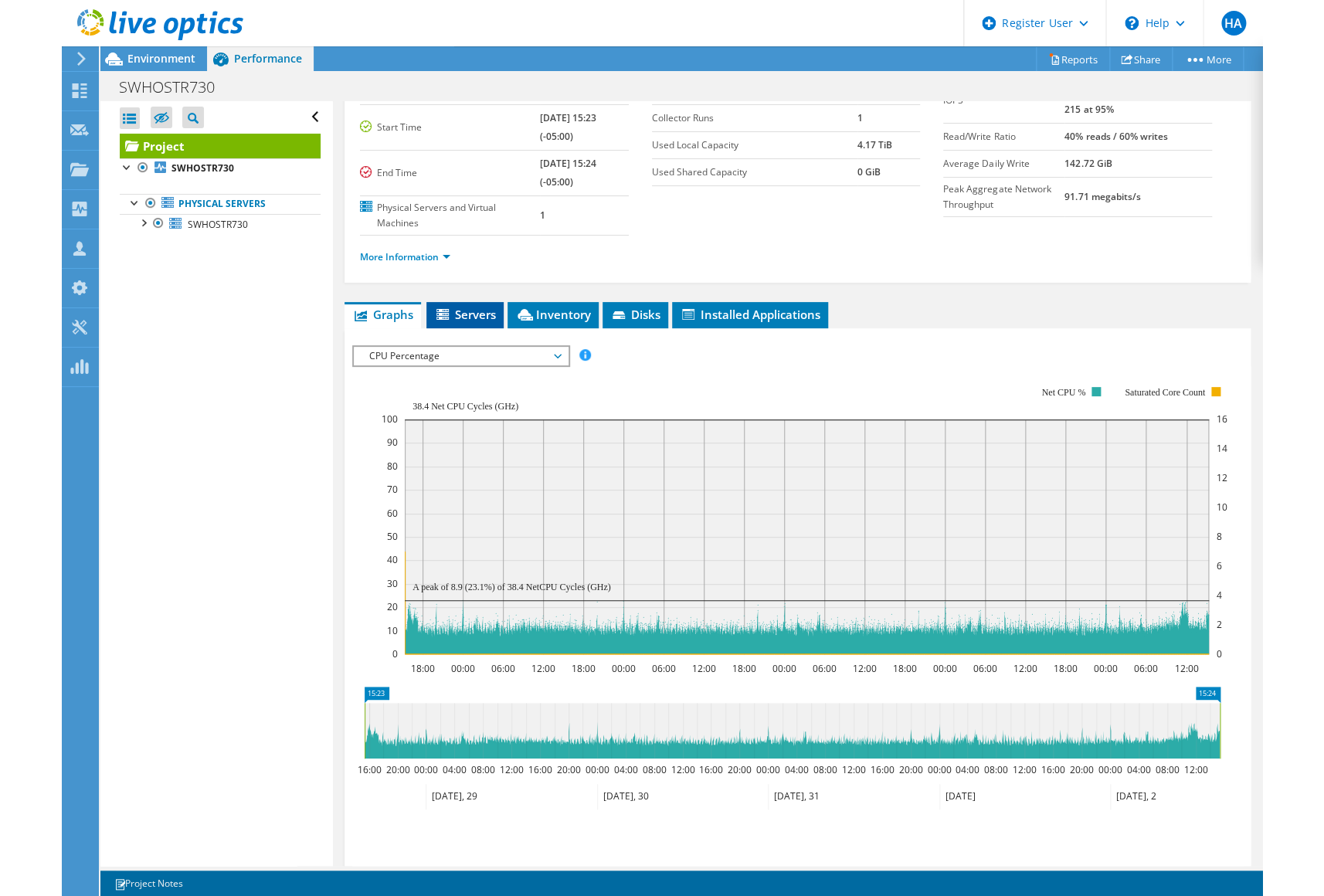
scroll to position [0, 0]
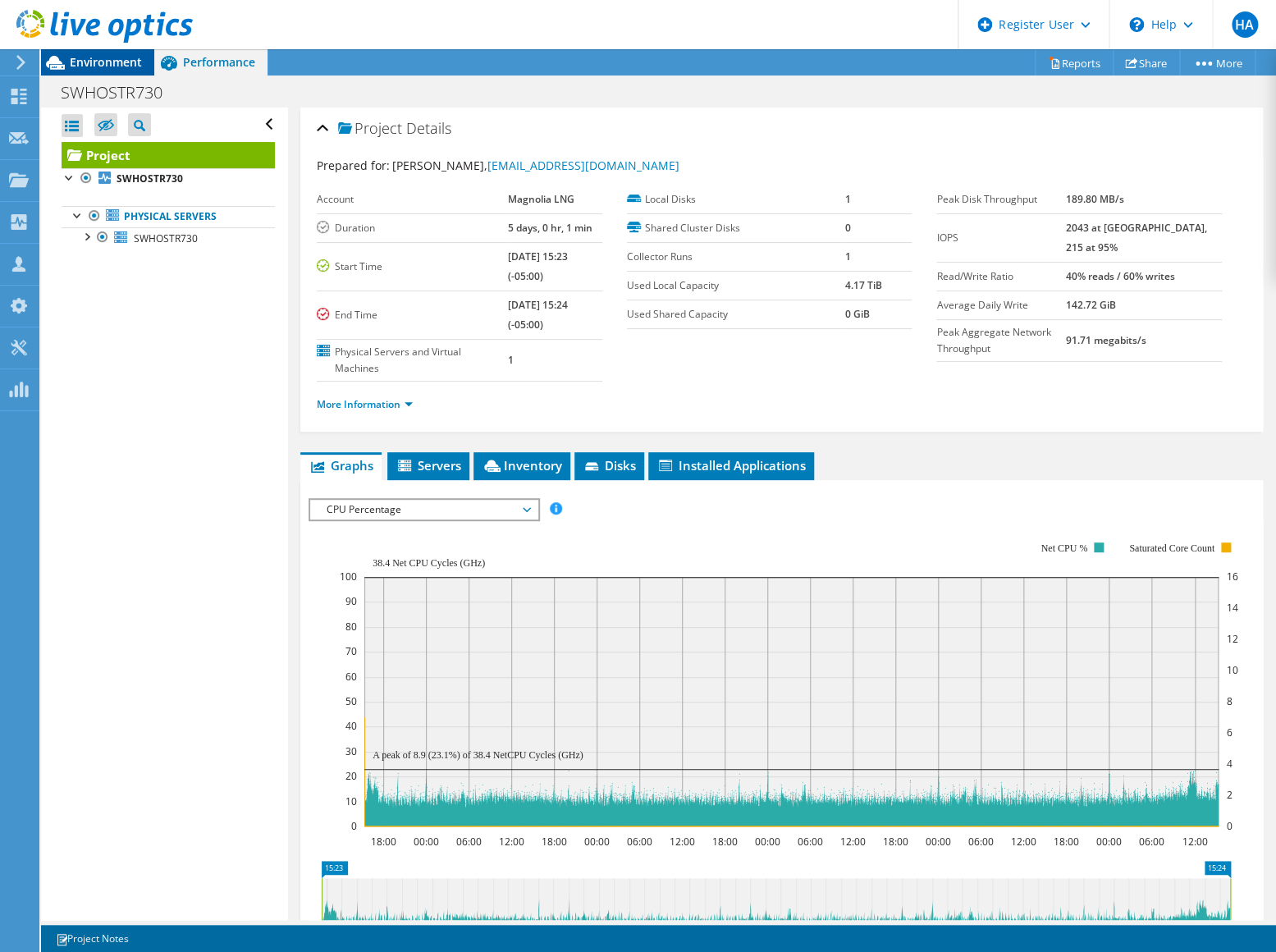
click at [88, 68] on span "Environment" at bounding box center [105, 61] width 72 height 16
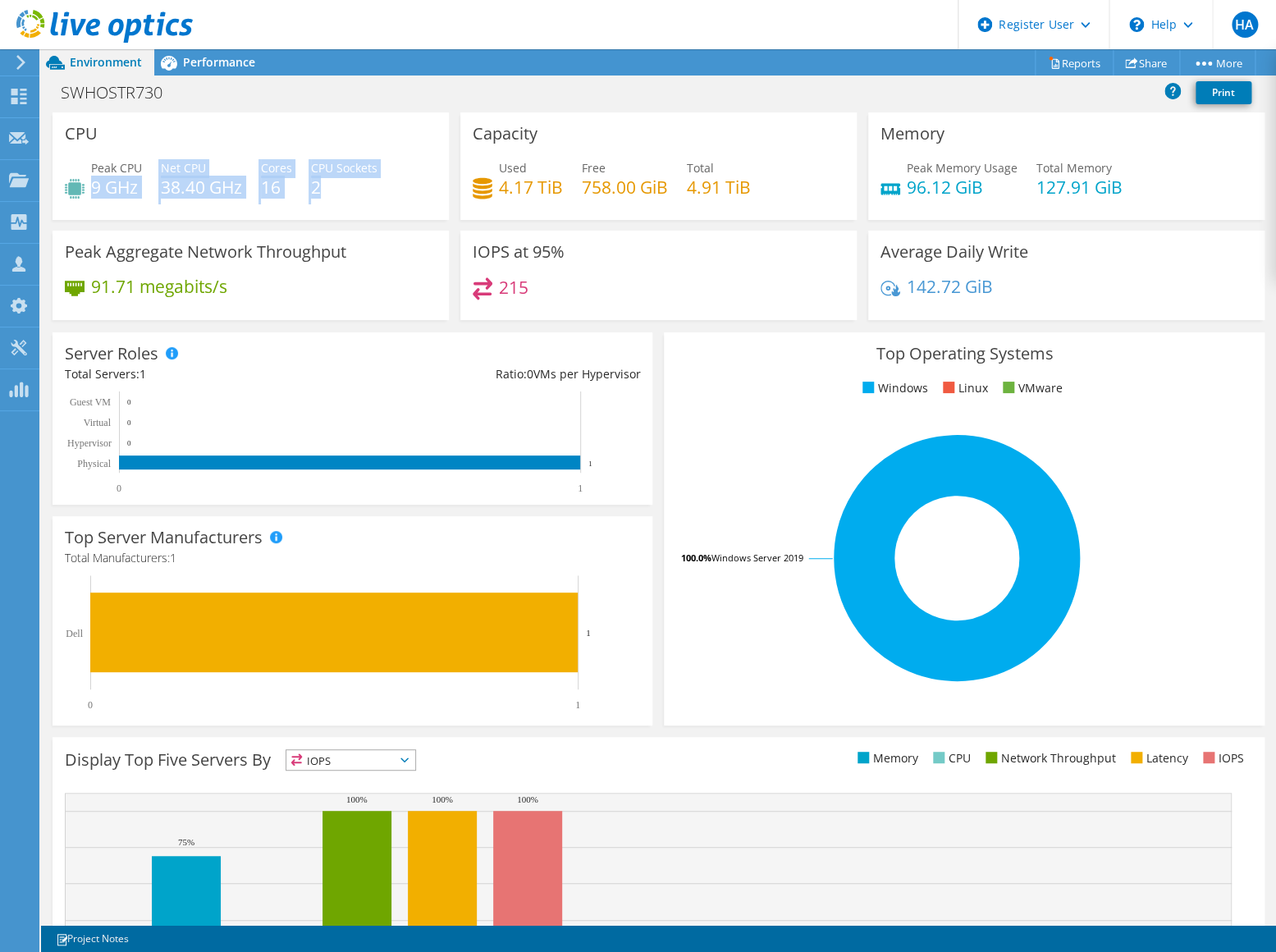
drag, startPoint x: 330, startPoint y: 186, endPoint x: 92, endPoint y: 179, distance: 238.1
click at [92, 179] on div "Peak CPU 9 GHz Net CPU 38.40 GHz Cores 16 CPU Sockets 2" at bounding box center [250, 185] width 372 height 53
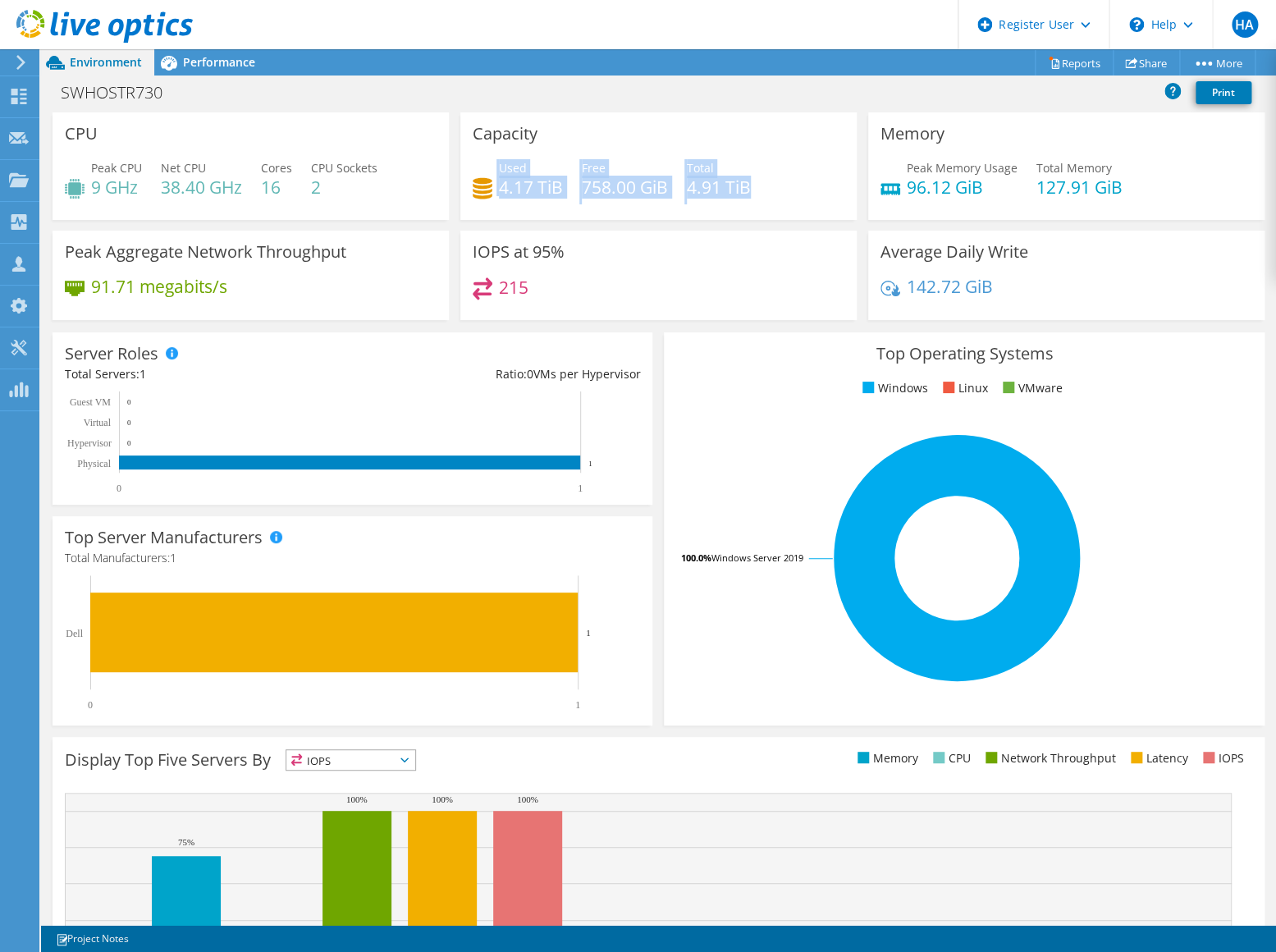
drag, startPoint x: 669, startPoint y: 184, endPoint x: 467, endPoint y: 181, distance: 202.0
click at [467, 181] on div "Capacity Used 4.17 TiB Free 758.00 GiB Total 4.91 TiB" at bounding box center [658, 166] width 397 height 108
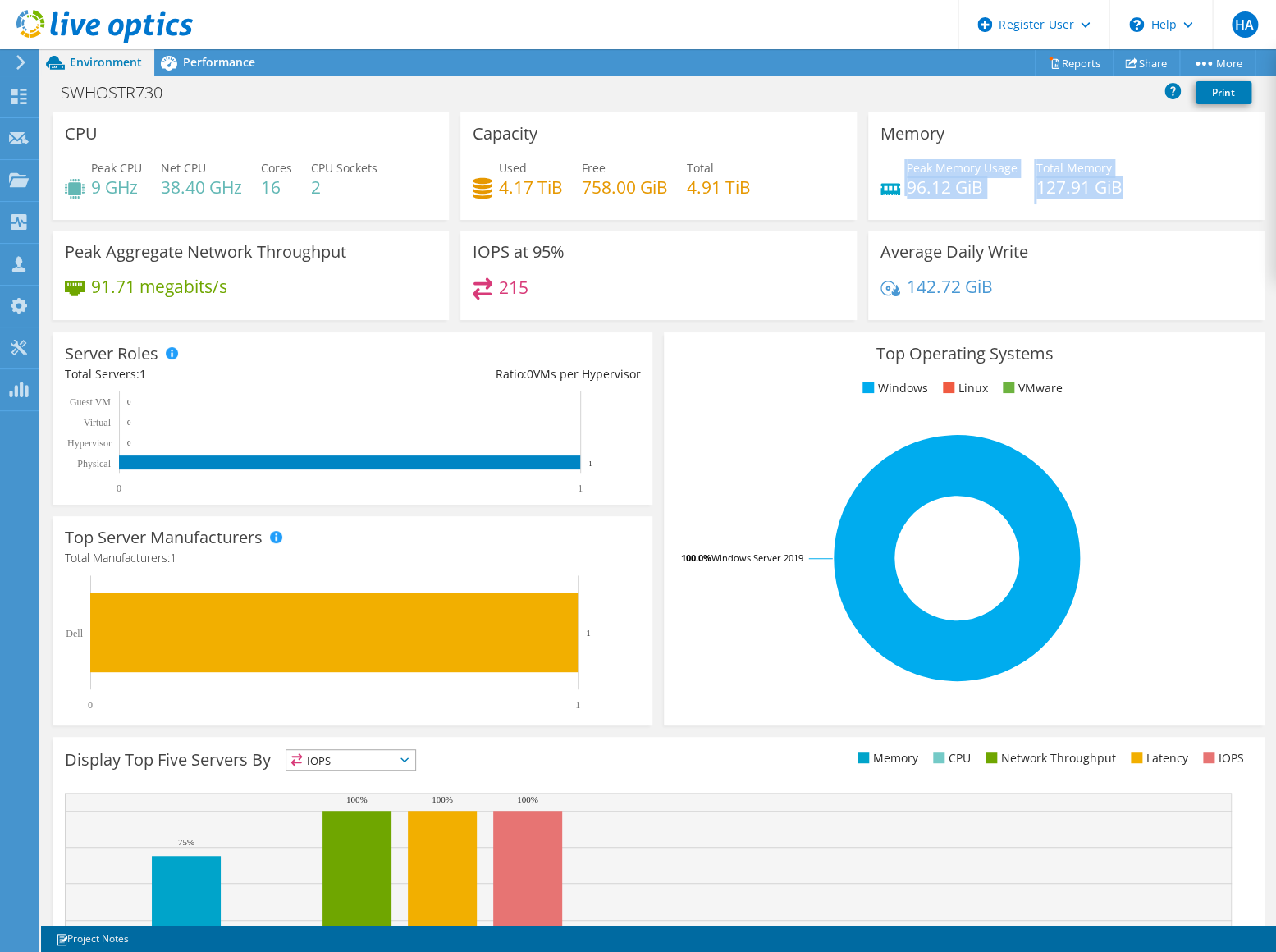
drag, startPoint x: 1115, startPoint y: 190, endPoint x: 894, endPoint y: 185, distance: 221.1
click at [894, 185] on div "Peak Memory Usage 96.12 GiB Total Memory 127.91 GiB" at bounding box center [1067, 185] width 372 height 53
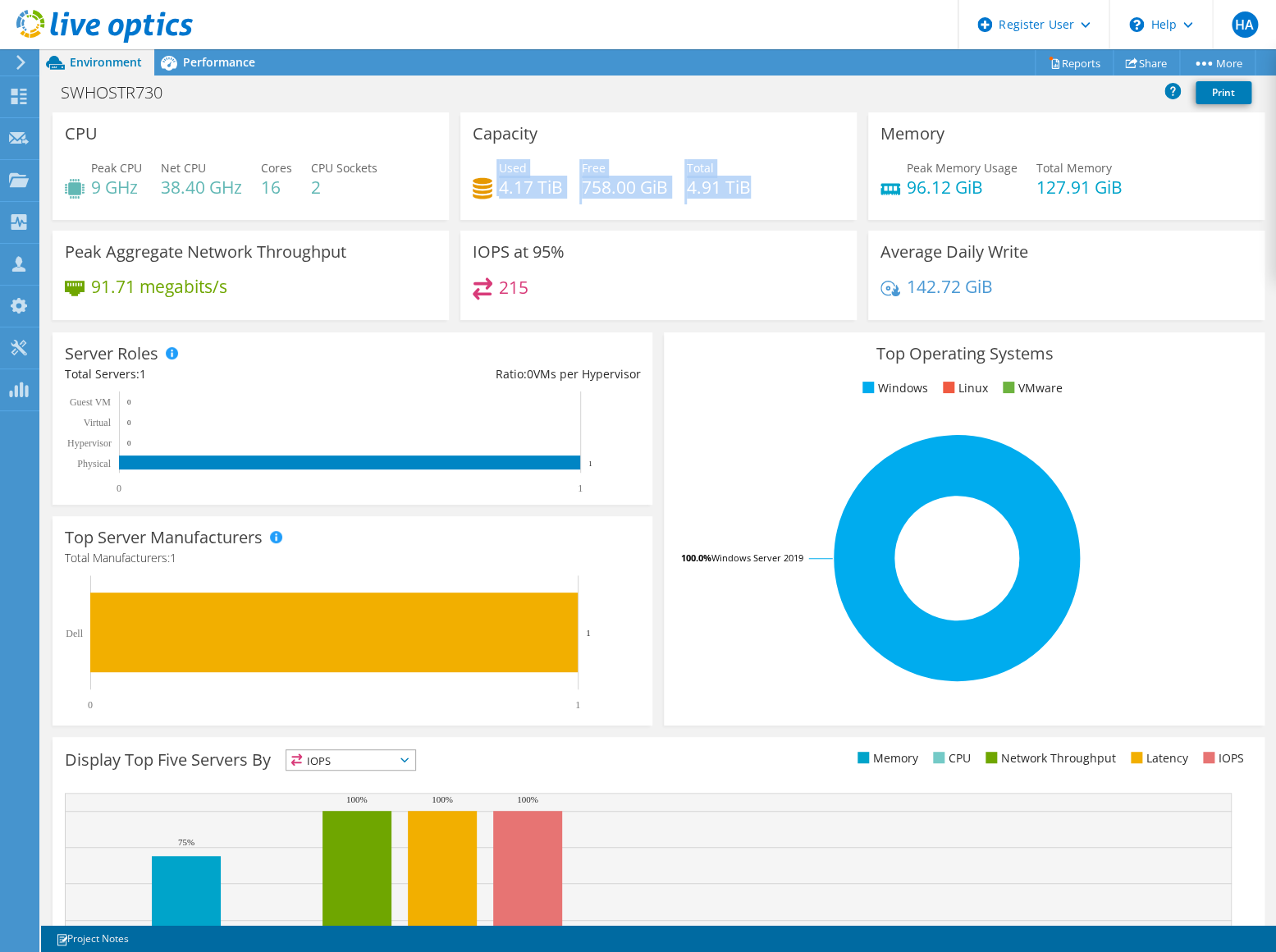
drag, startPoint x: 770, startPoint y: 191, endPoint x: 484, endPoint y: 189, distance: 286.0
click at [484, 189] on div "Used 4.17 TiB Free 758.00 GiB Total 4.91 TiB" at bounding box center [658, 185] width 372 height 53
